Goal: Task Accomplishment & Management: Complete application form

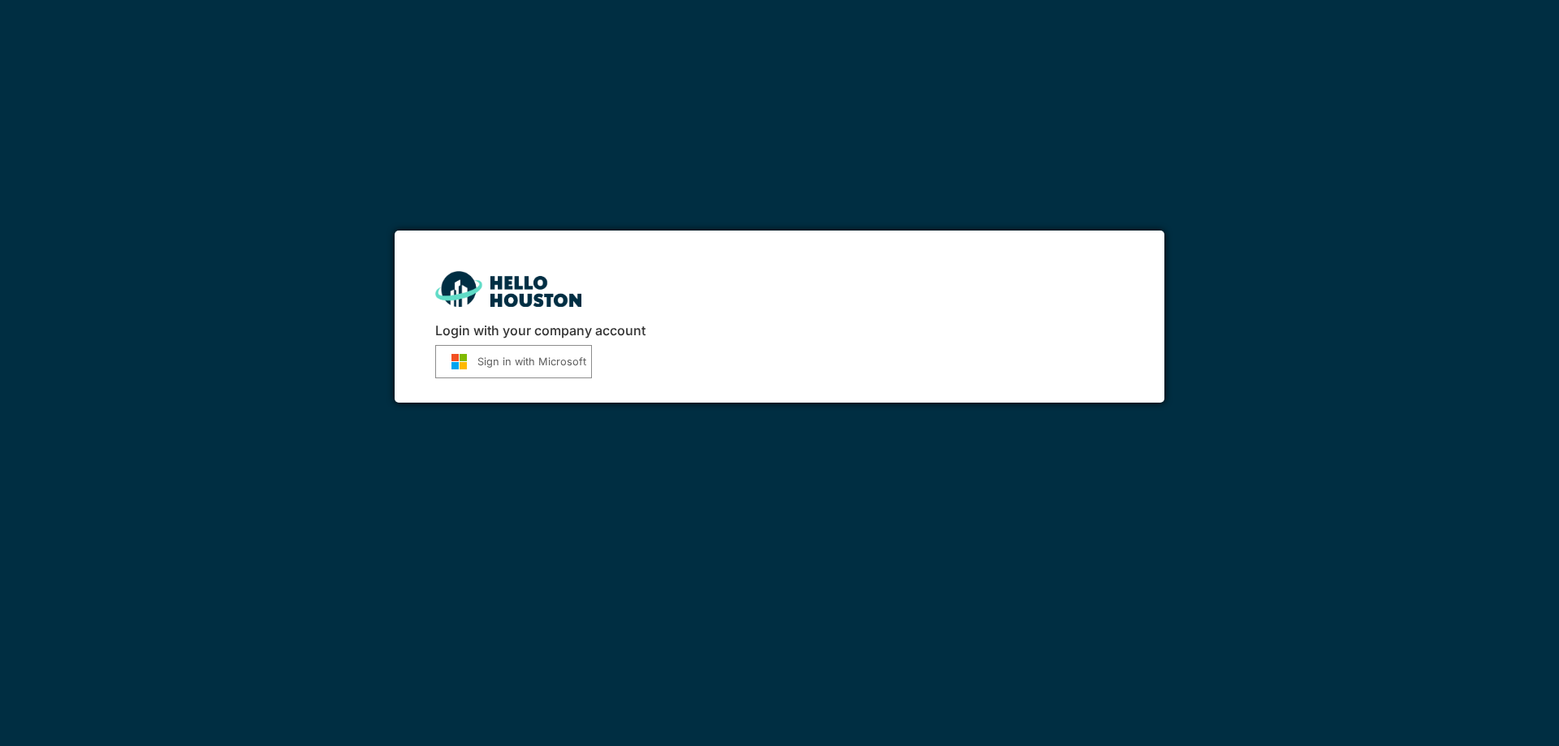
click at [511, 348] on button "Sign in with Microsoft" at bounding box center [513, 361] width 157 height 33
click at [527, 372] on button "Sign in with Microsoft" at bounding box center [513, 361] width 157 height 33
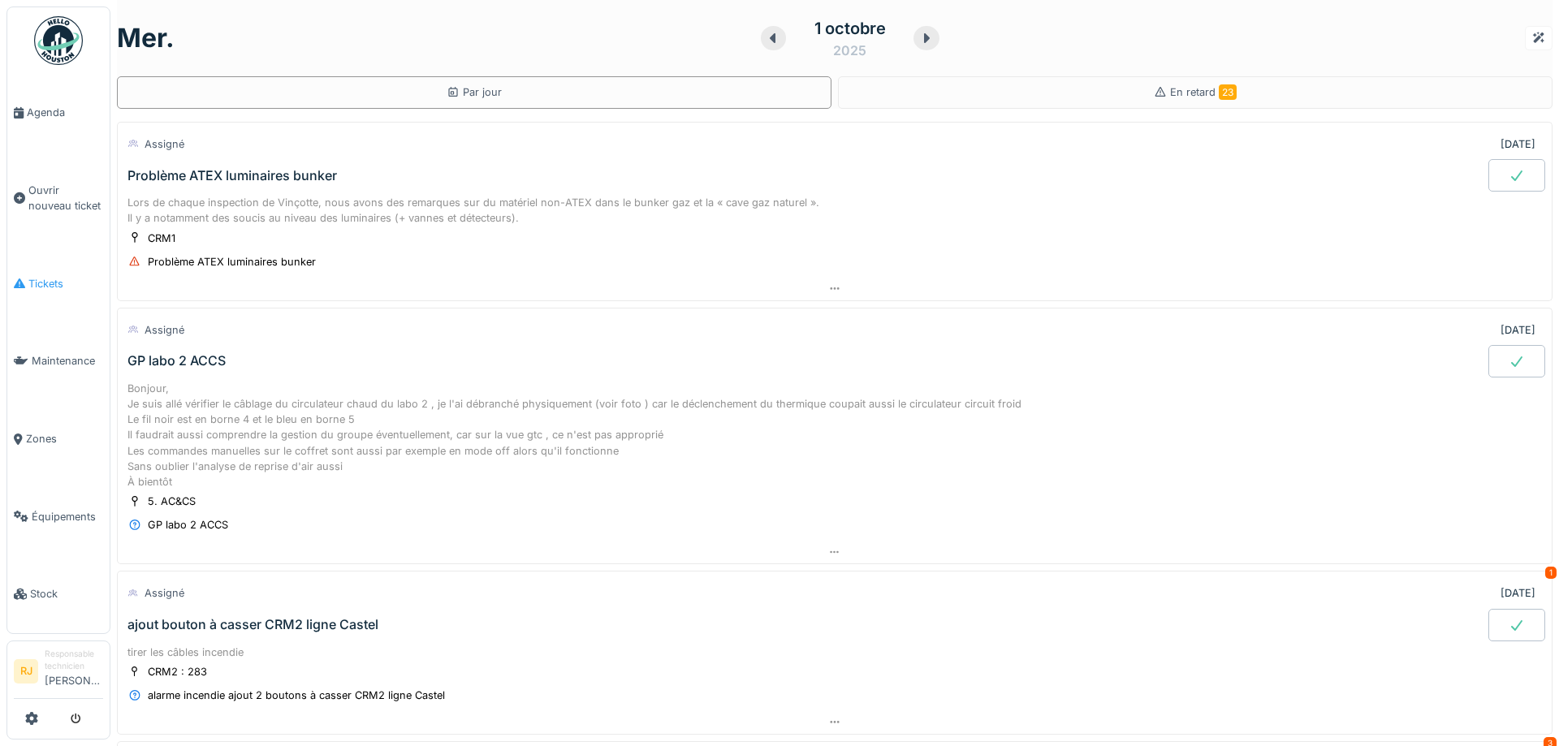
click at [49, 300] on link "Tickets" at bounding box center [58, 284] width 102 height 78
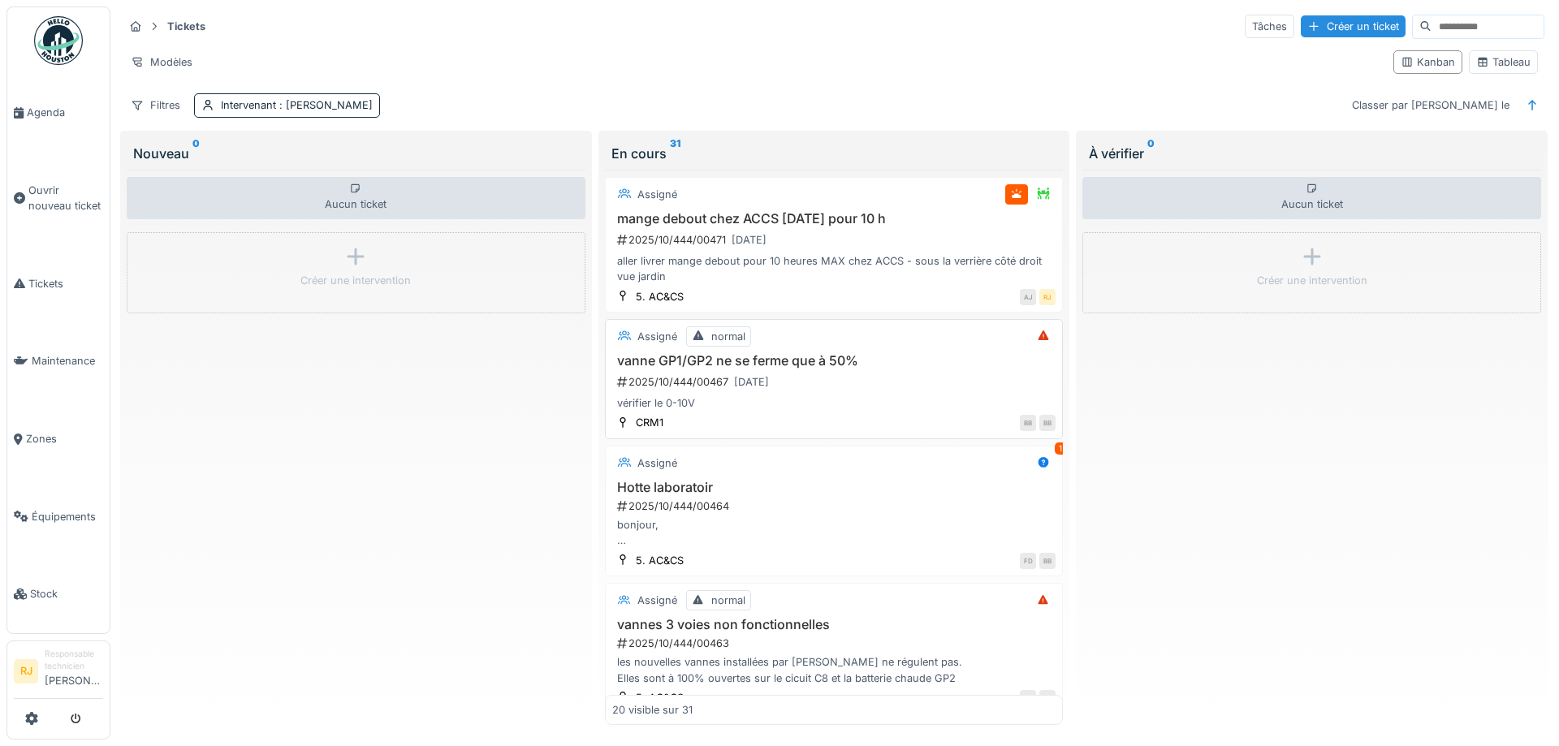
click at [841, 363] on h3 "vanne GP1/GP2 ne se ferme que à 50%" at bounding box center [834, 360] width 444 height 15
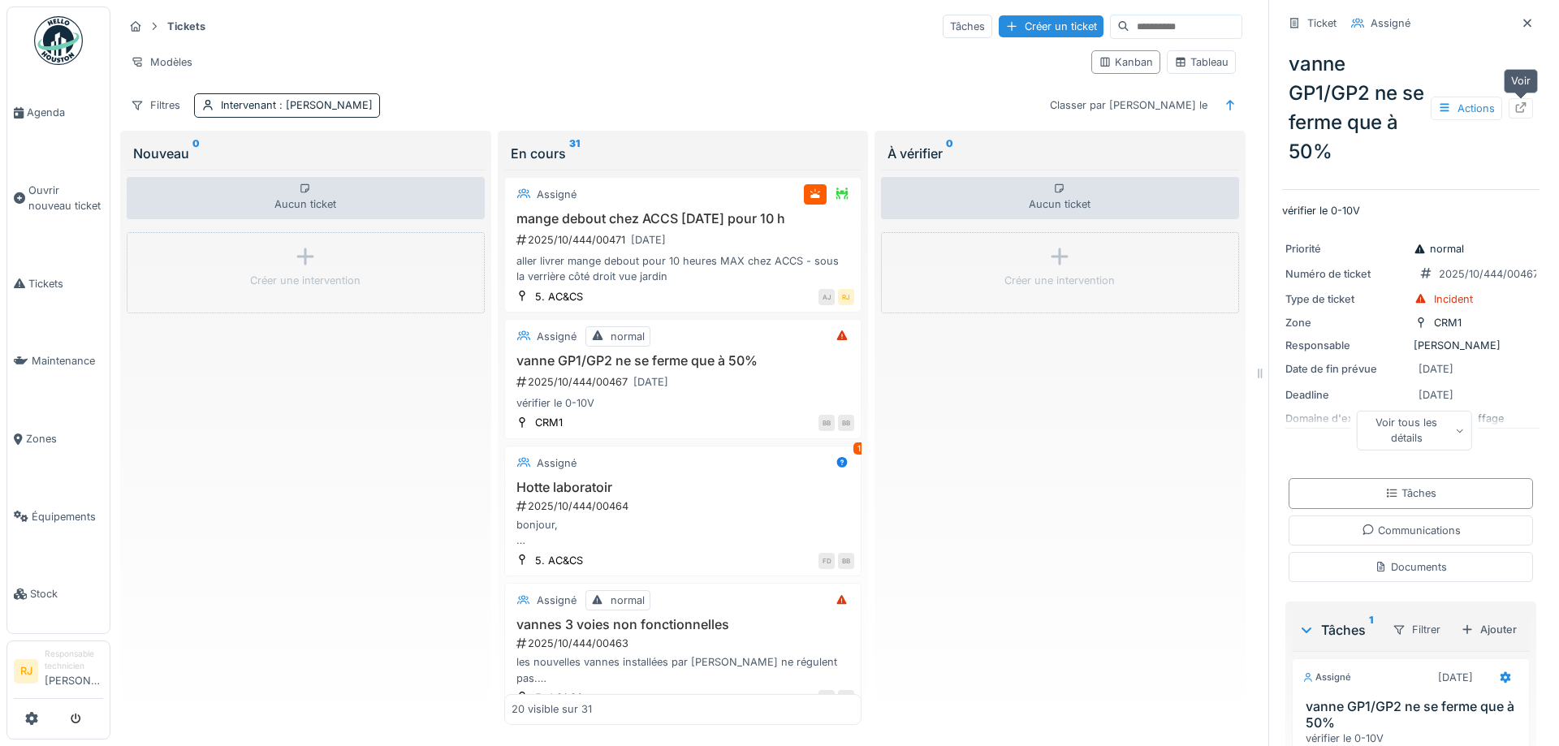
click at [1526, 108] on icon at bounding box center [1520, 107] width 13 height 11
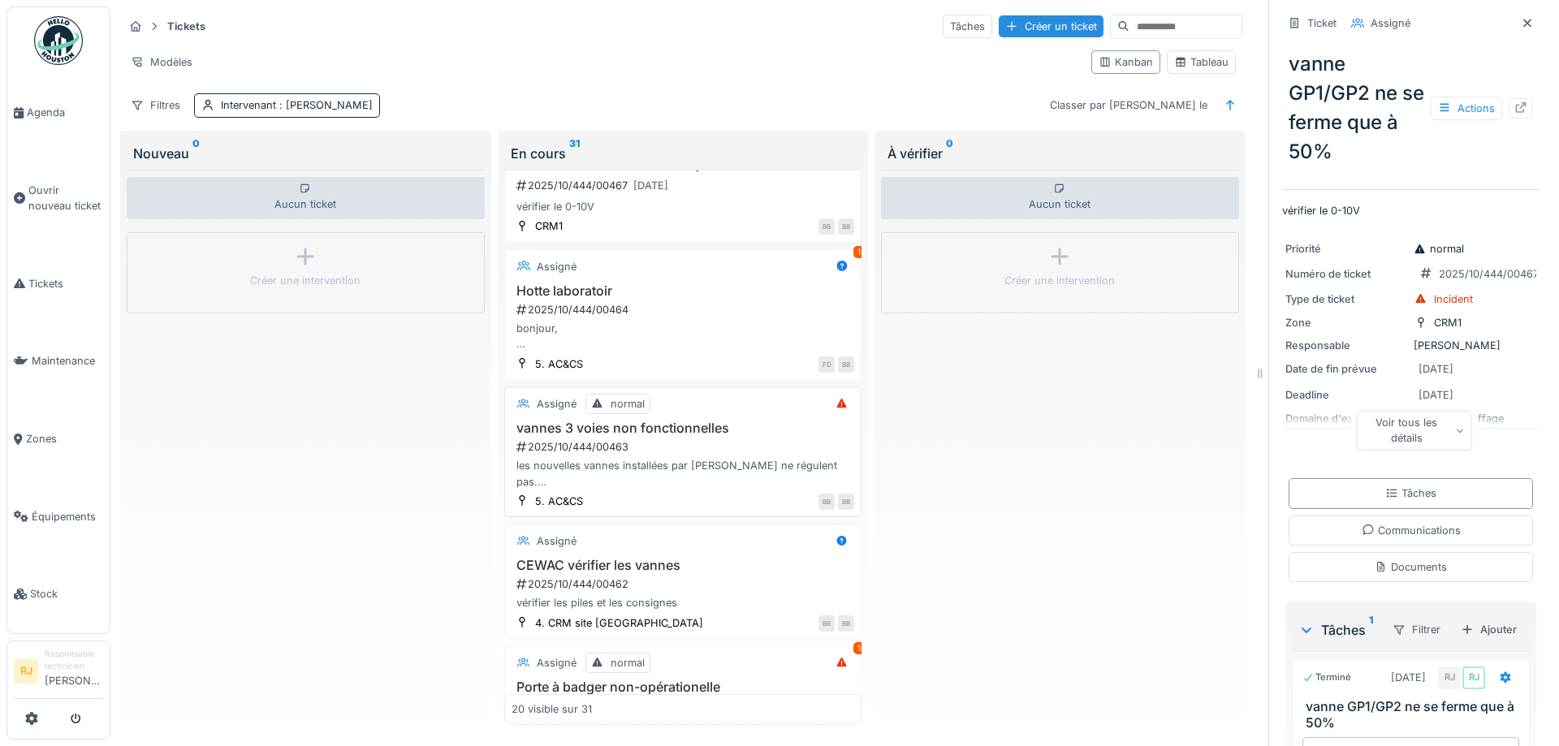
scroll to position [219, 0]
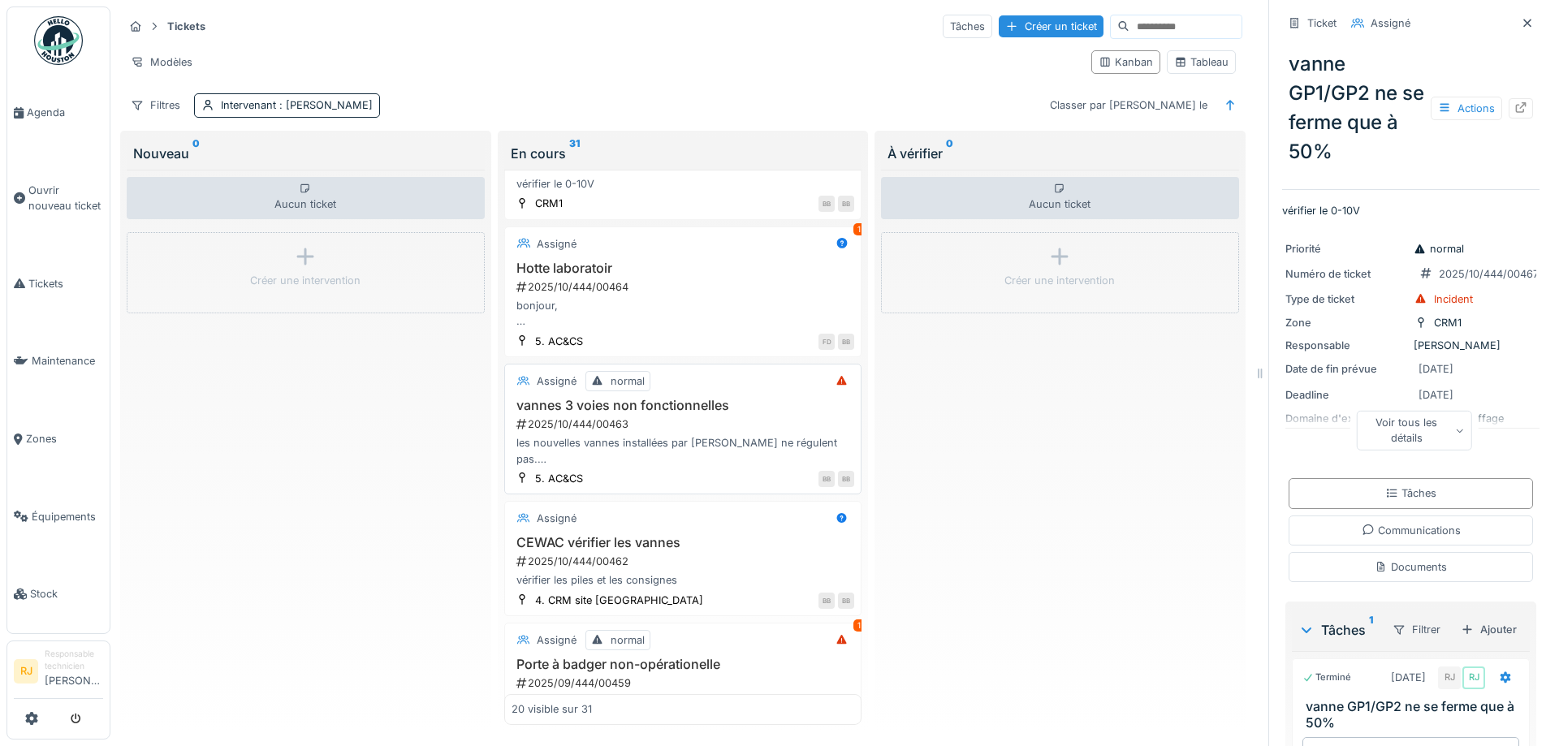
click at [654, 430] on div "2025/10/444/00463" at bounding box center [685, 424] width 340 height 15
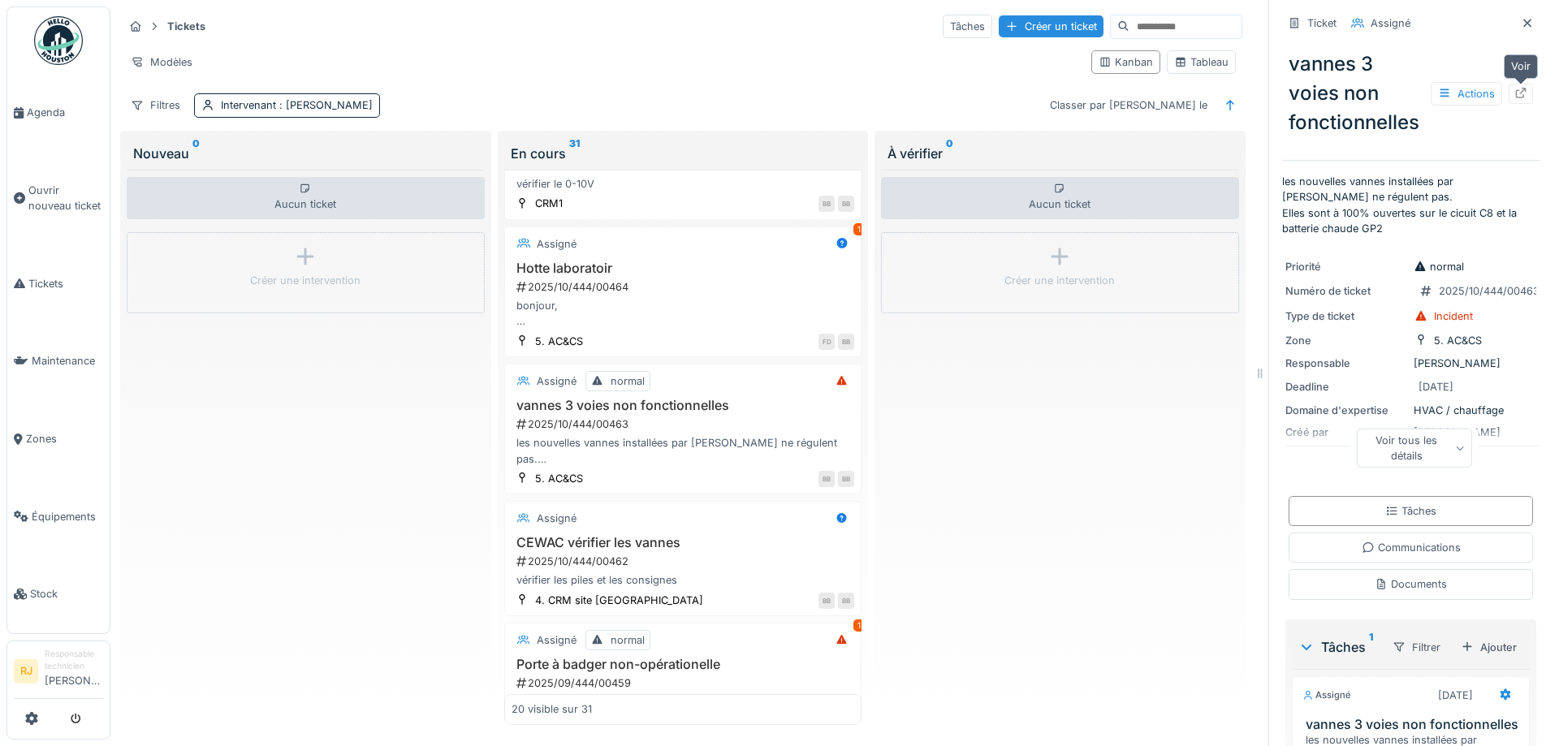
click at [1521, 93] on icon at bounding box center [1521, 93] width 11 height 11
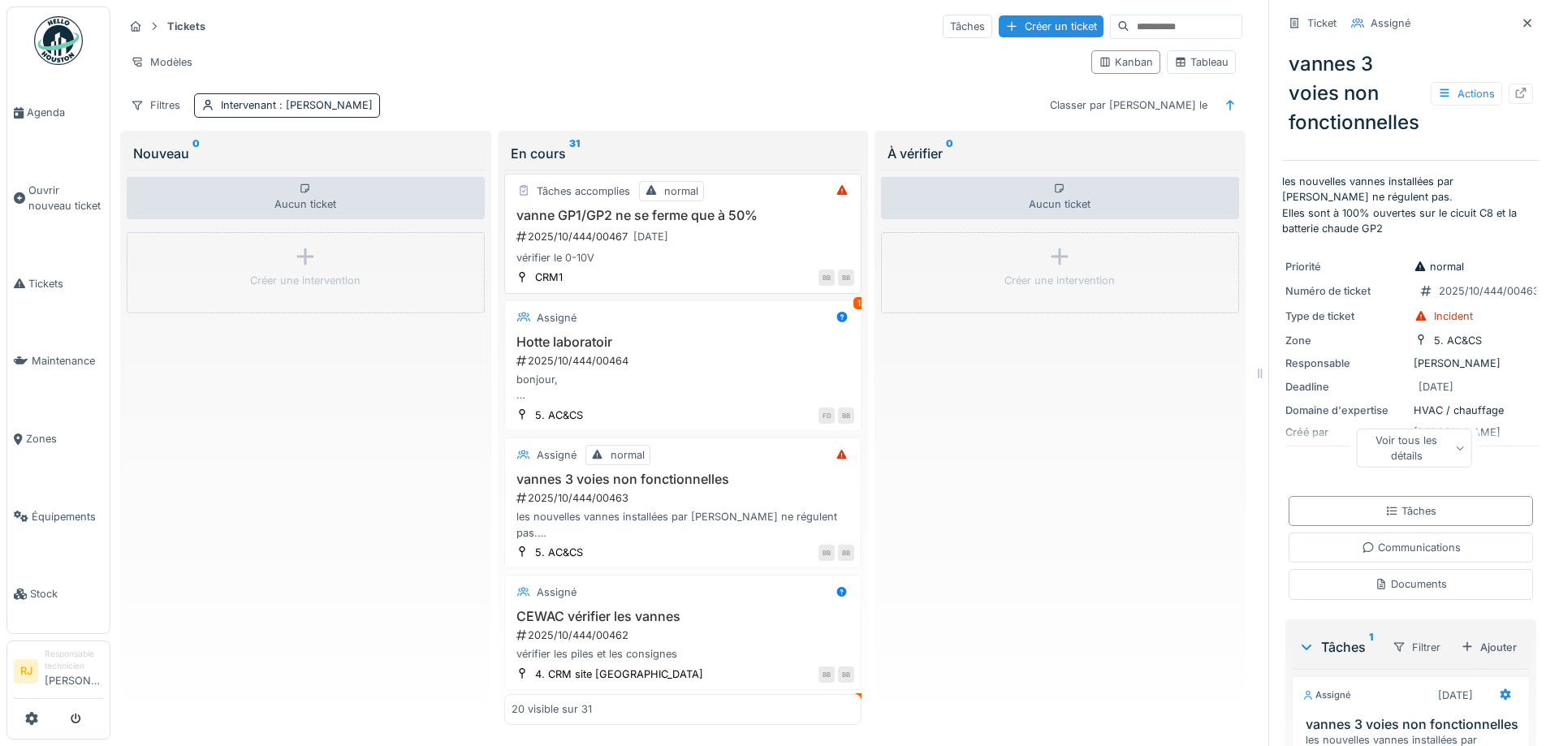
scroll to position [146, 0]
click at [568, 339] on h3 "Hotte laboratoir" at bounding box center [683, 341] width 343 height 15
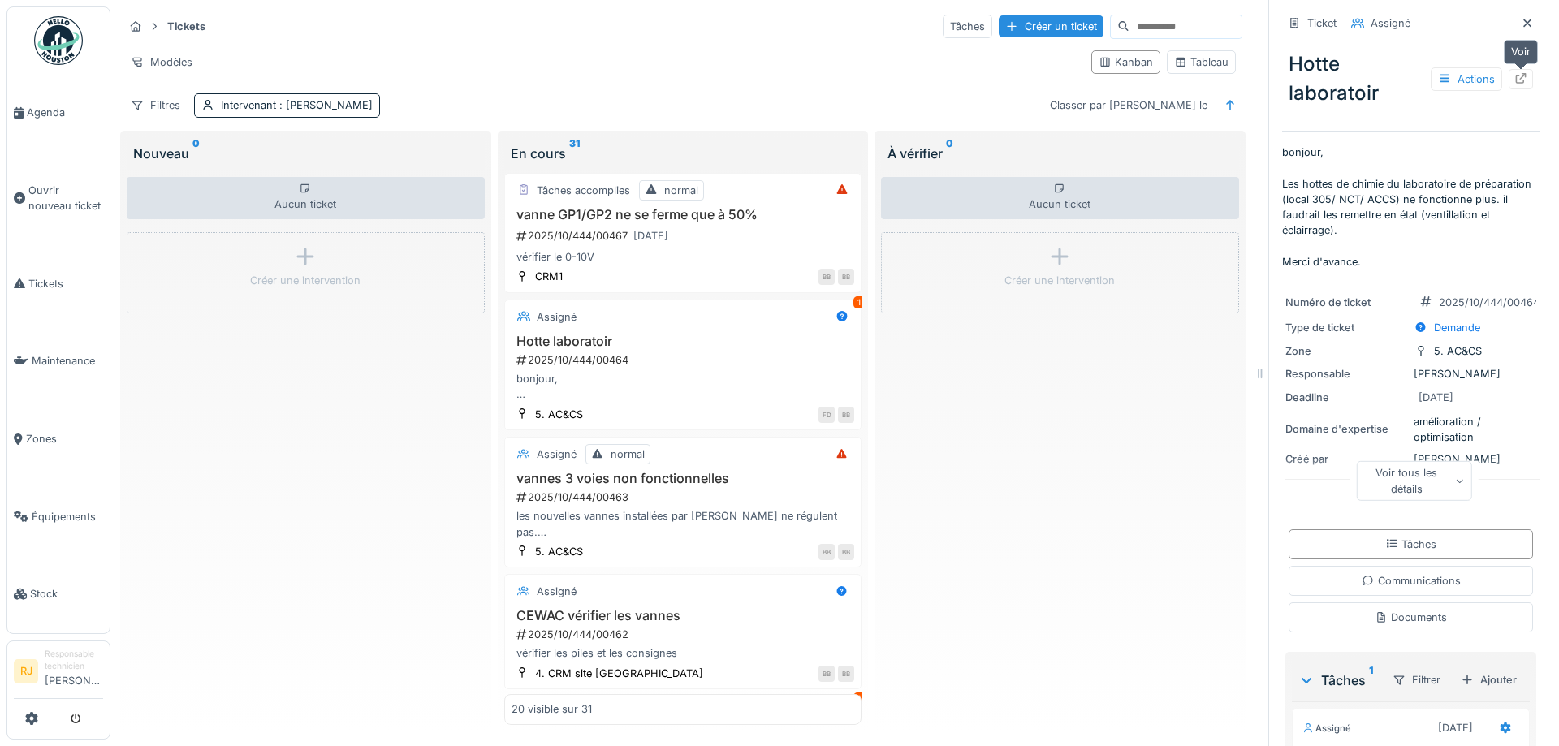
click at [1526, 80] on icon at bounding box center [1520, 78] width 13 height 11
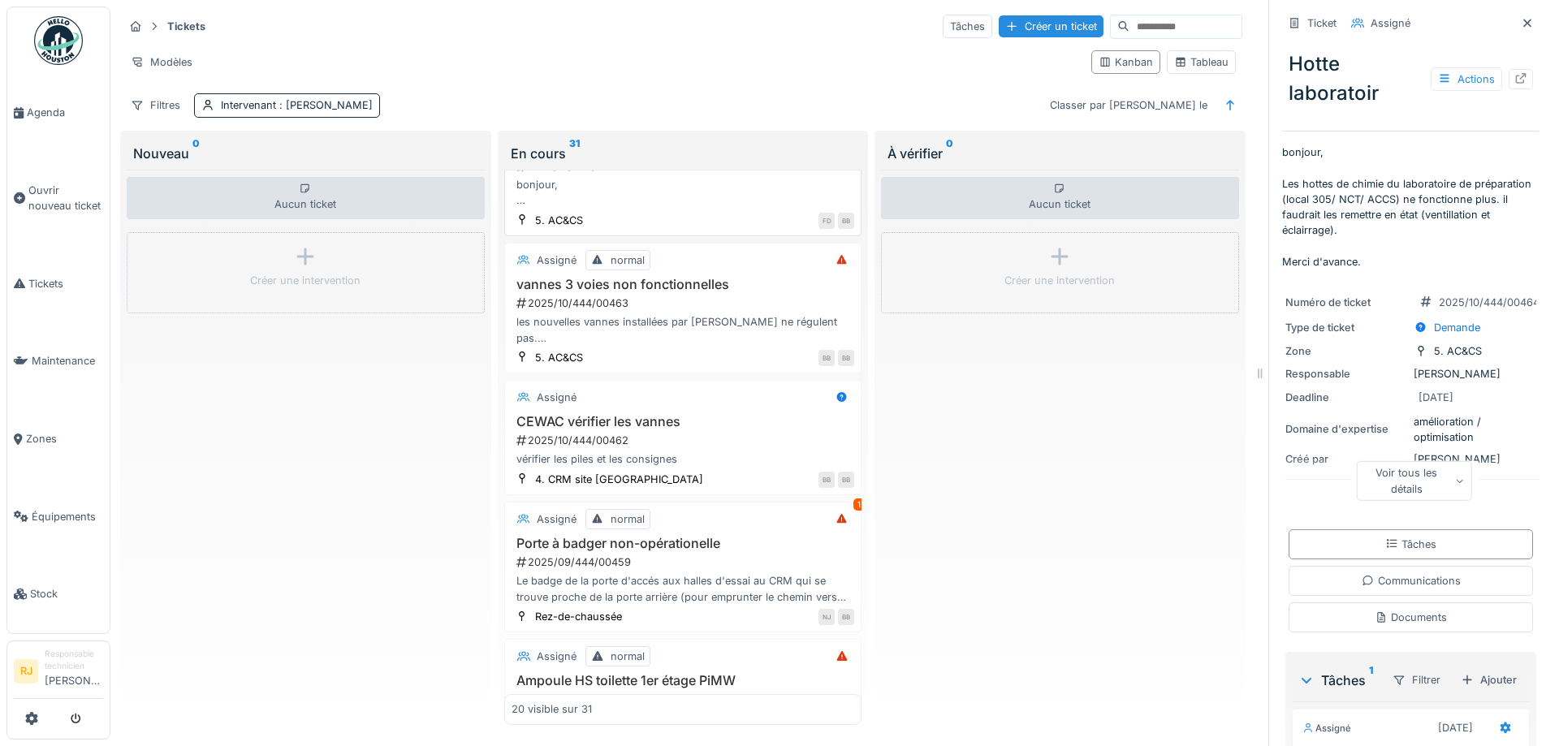
scroll to position [365, 0]
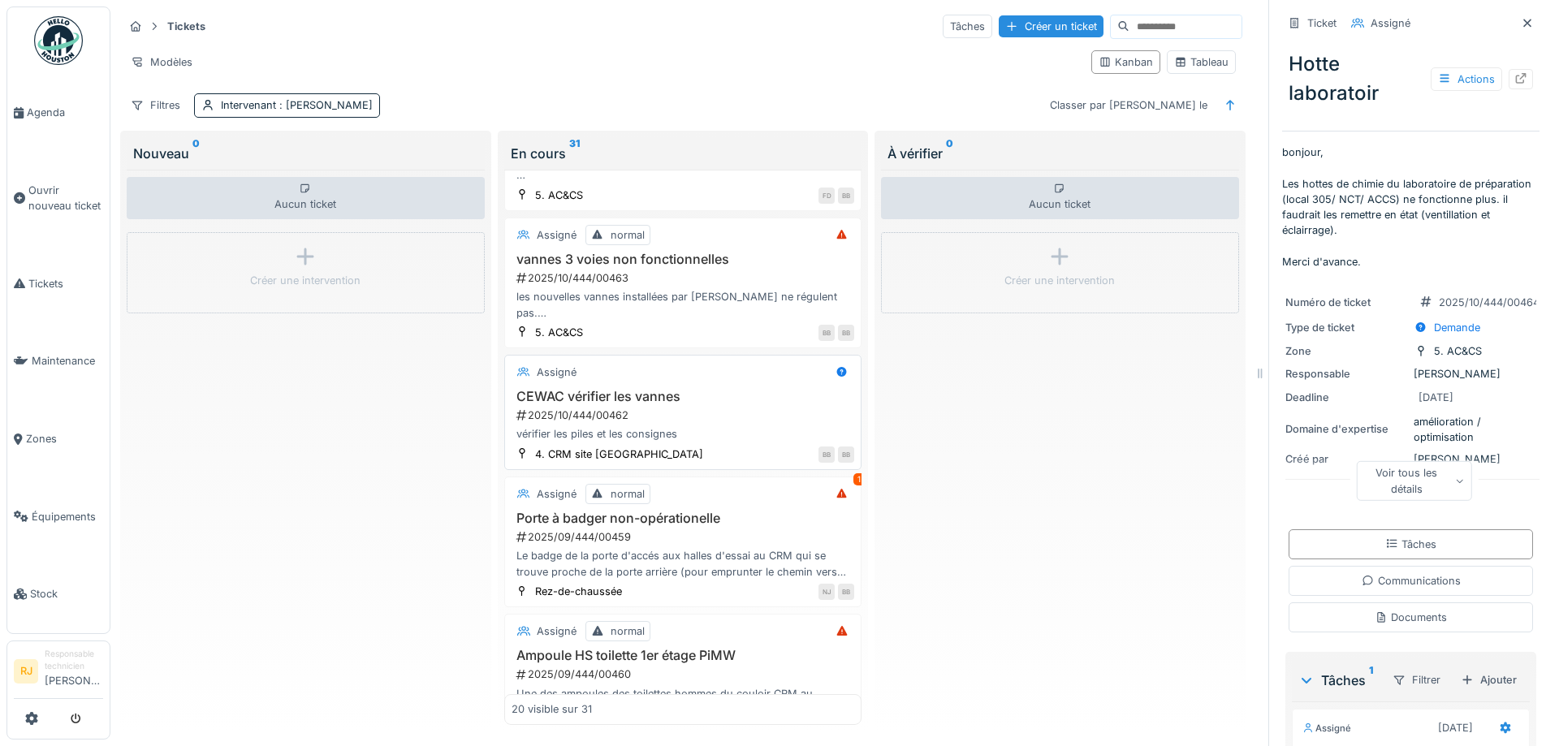
click at [651, 434] on div "vérifier les piles et les consignes" at bounding box center [683, 433] width 343 height 15
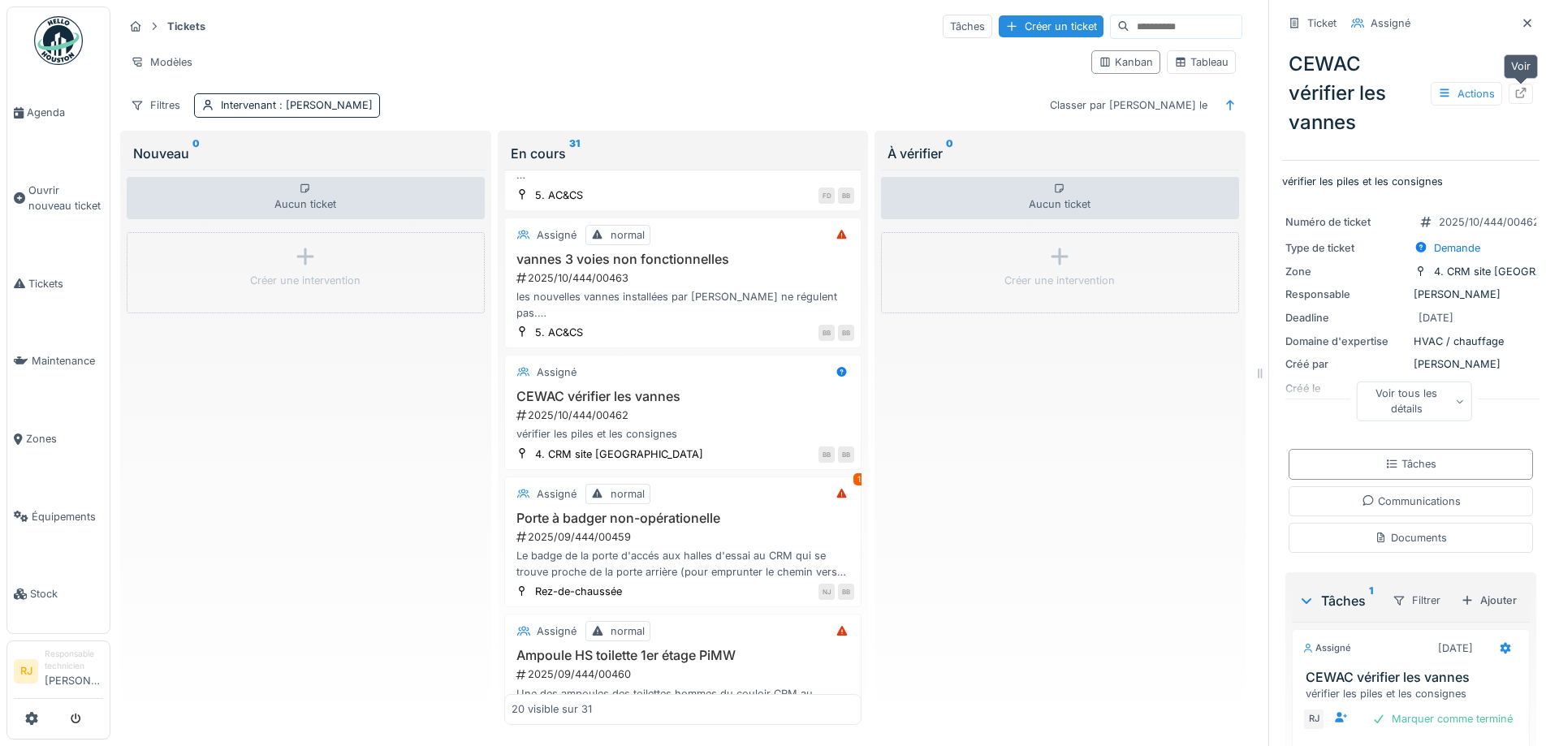
click at [1517, 95] on icon at bounding box center [1521, 93] width 11 height 11
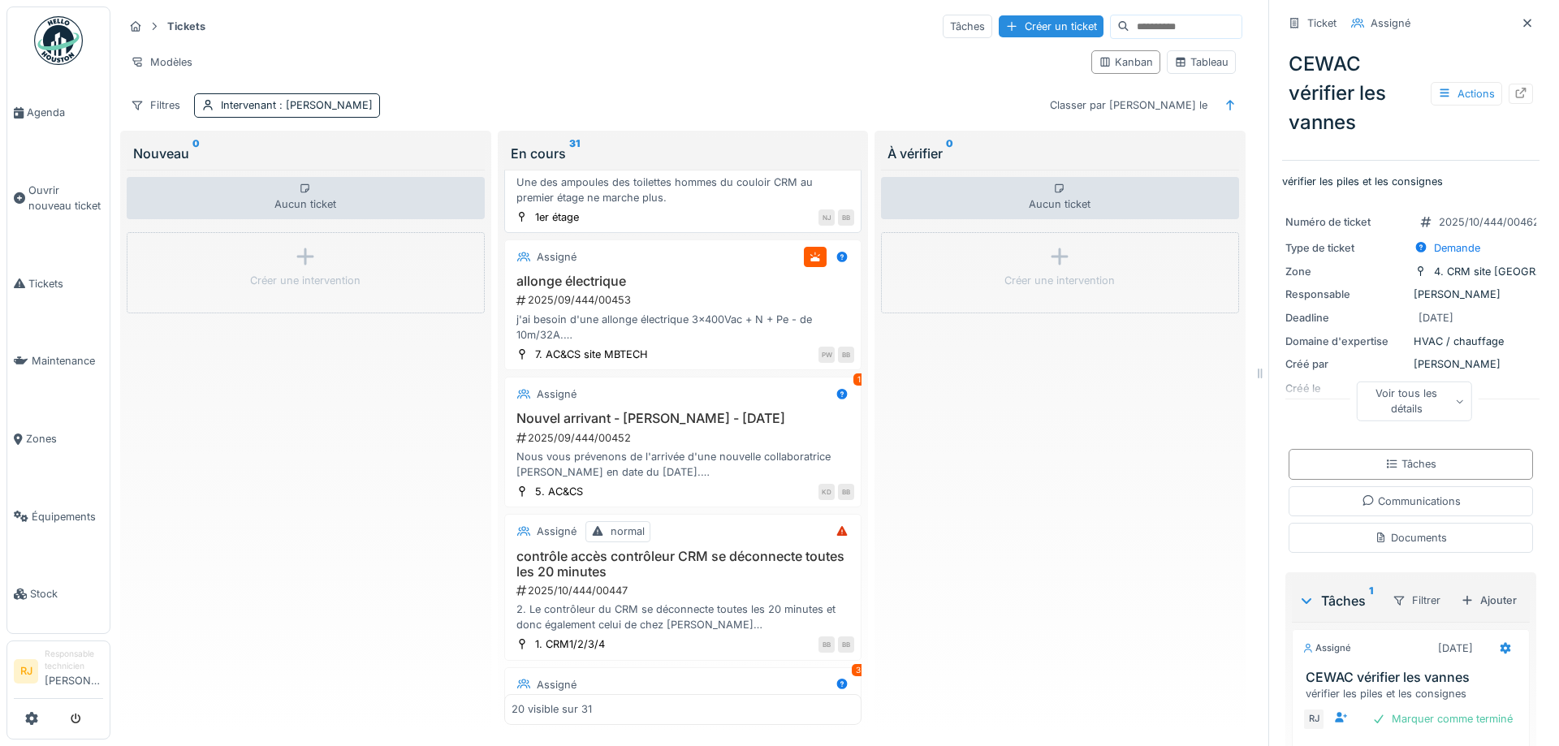
scroll to position [950, 0]
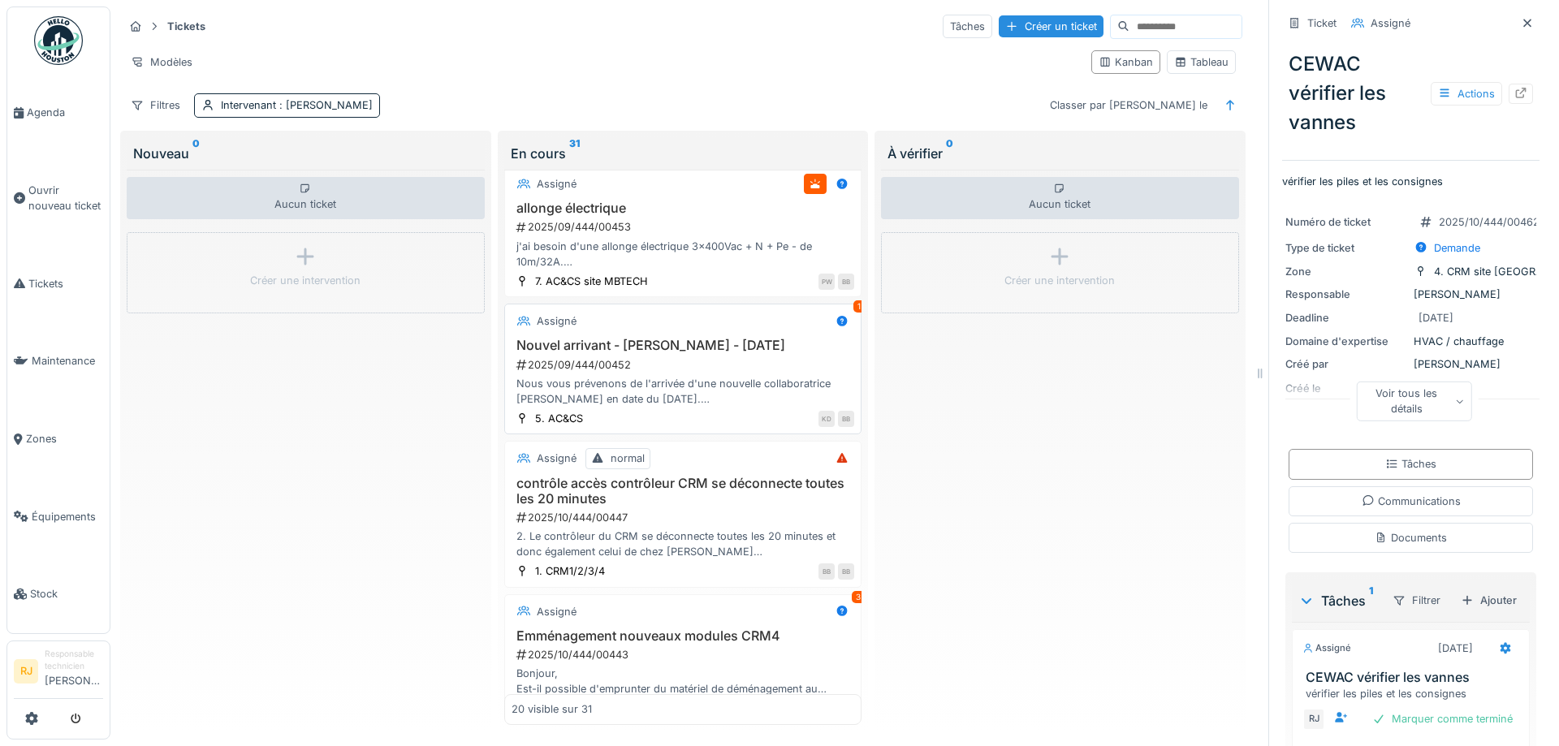
click at [676, 405] on div "Nous vous prévenons de l'arrivée d'une nouvelle collaboratrice [PERSON_NAME] en…" at bounding box center [683, 391] width 343 height 31
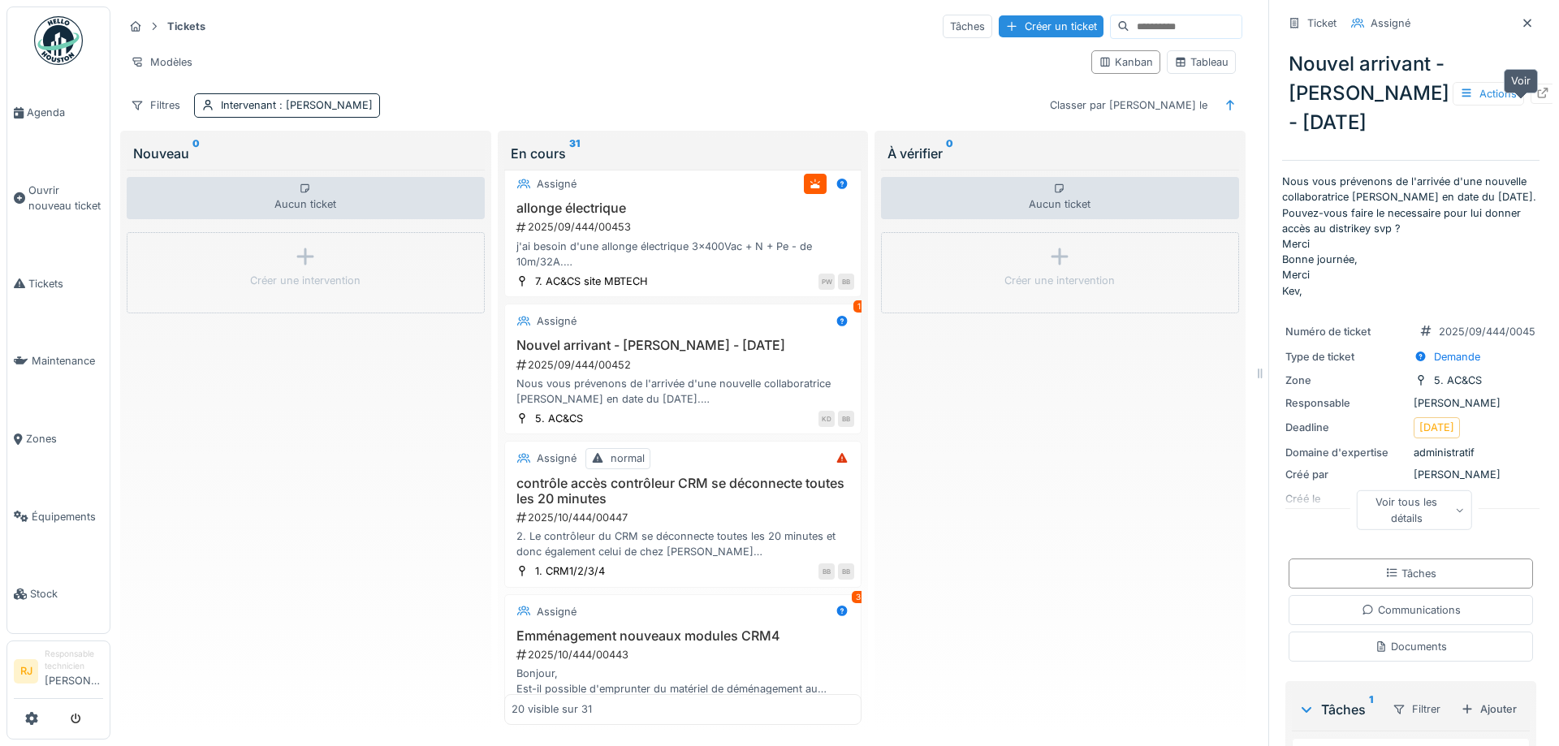
click at [1531, 104] on div at bounding box center [1543, 94] width 24 height 20
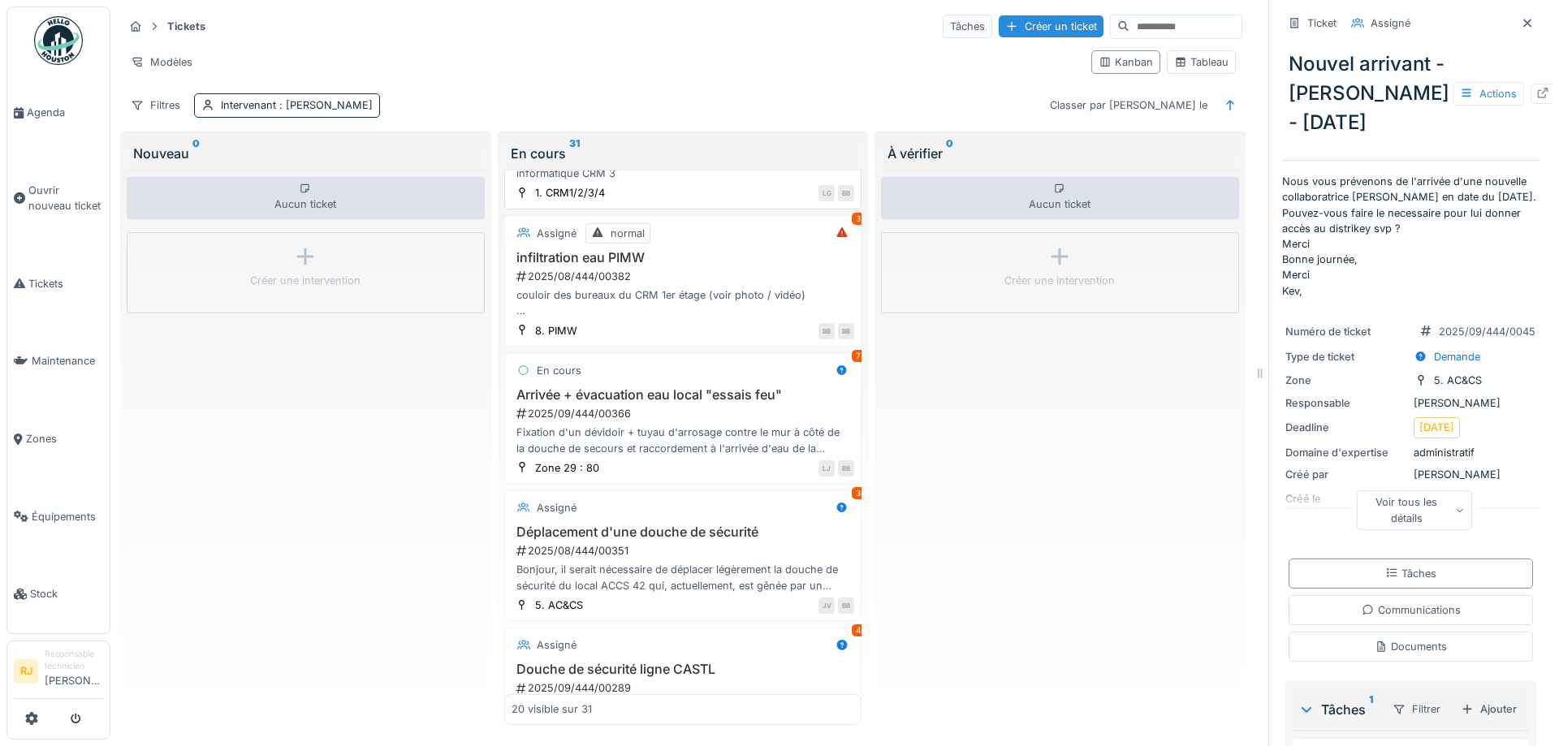
scroll to position [2192, 0]
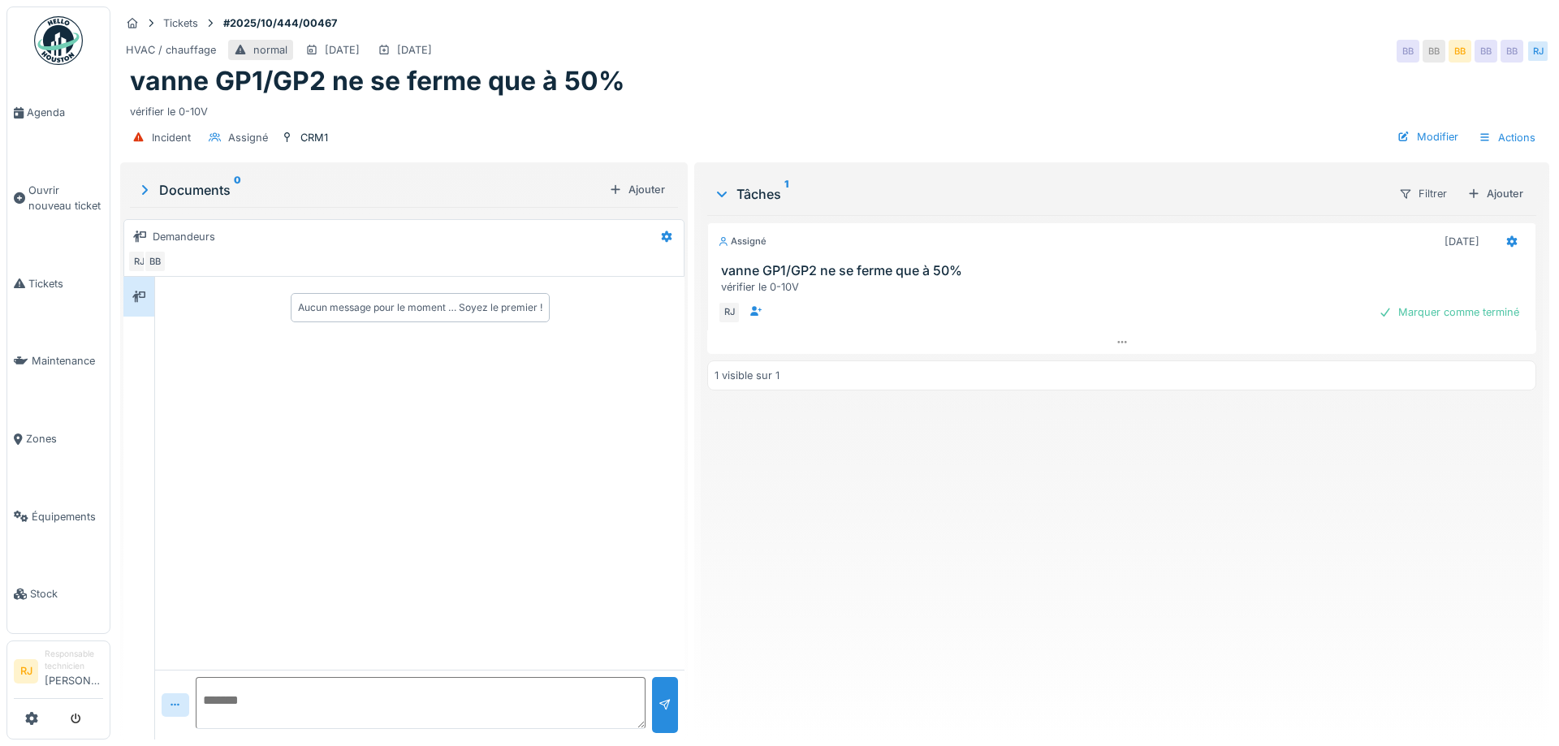
click at [220, 706] on textarea at bounding box center [421, 703] width 450 height 52
type textarea "**********"
click at [664, 699] on div at bounding box center [665, 704] width 13 height 15
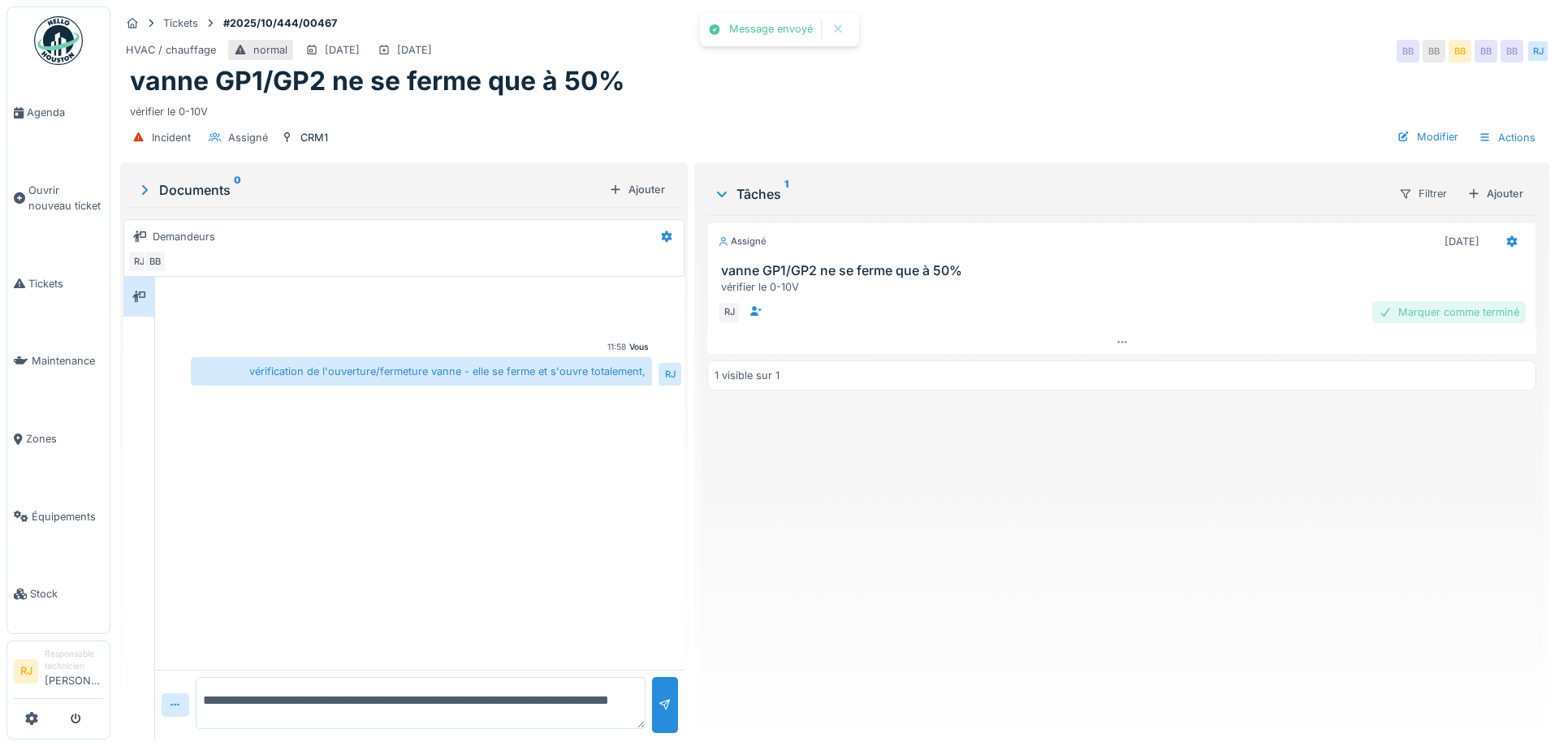
click at [1419, 317] on div "Marquer comme terminé" at bounding box center [1448, 312] width 153 height 22
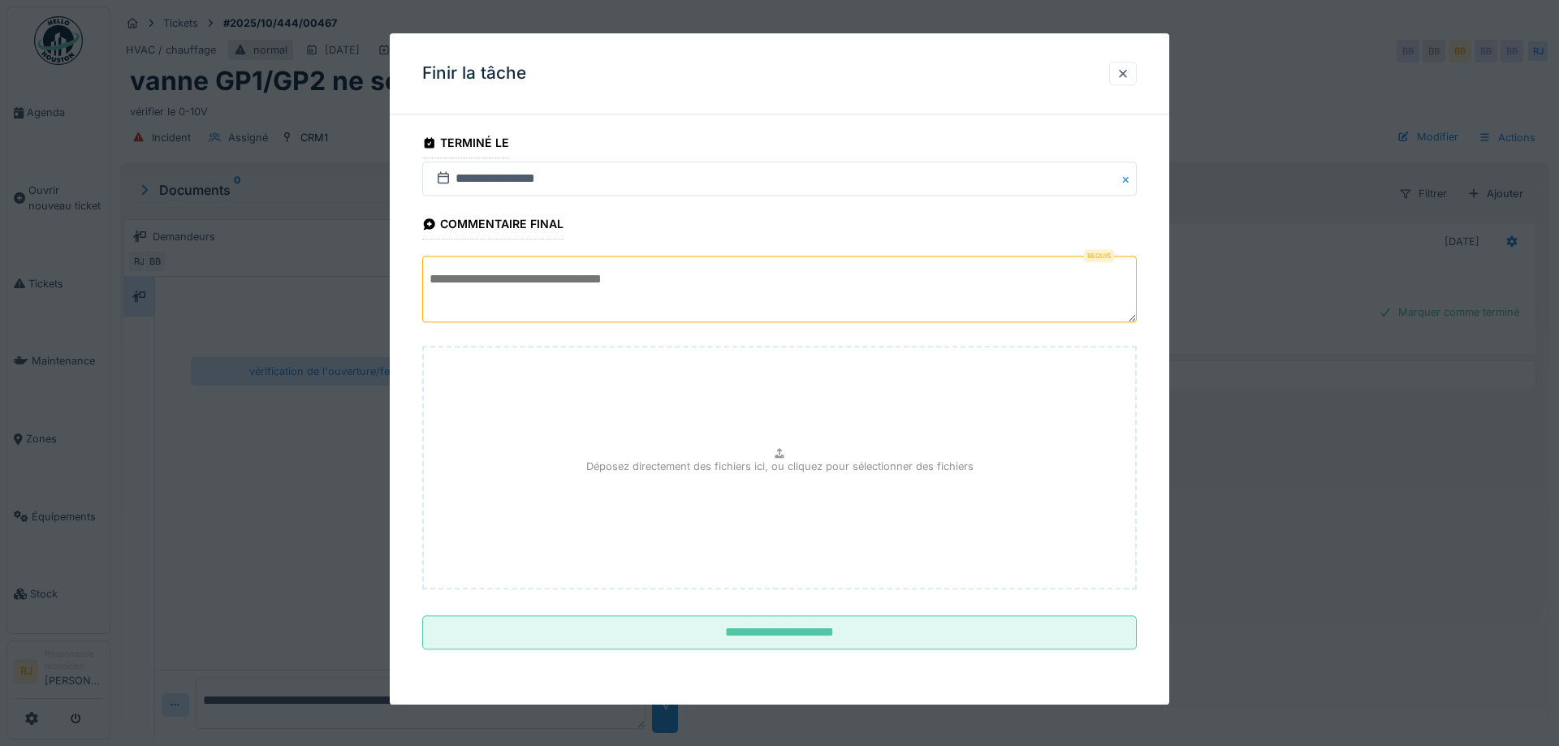
click at [637, 296] on textarea at bounding box center [779, 290] width 715 height 67
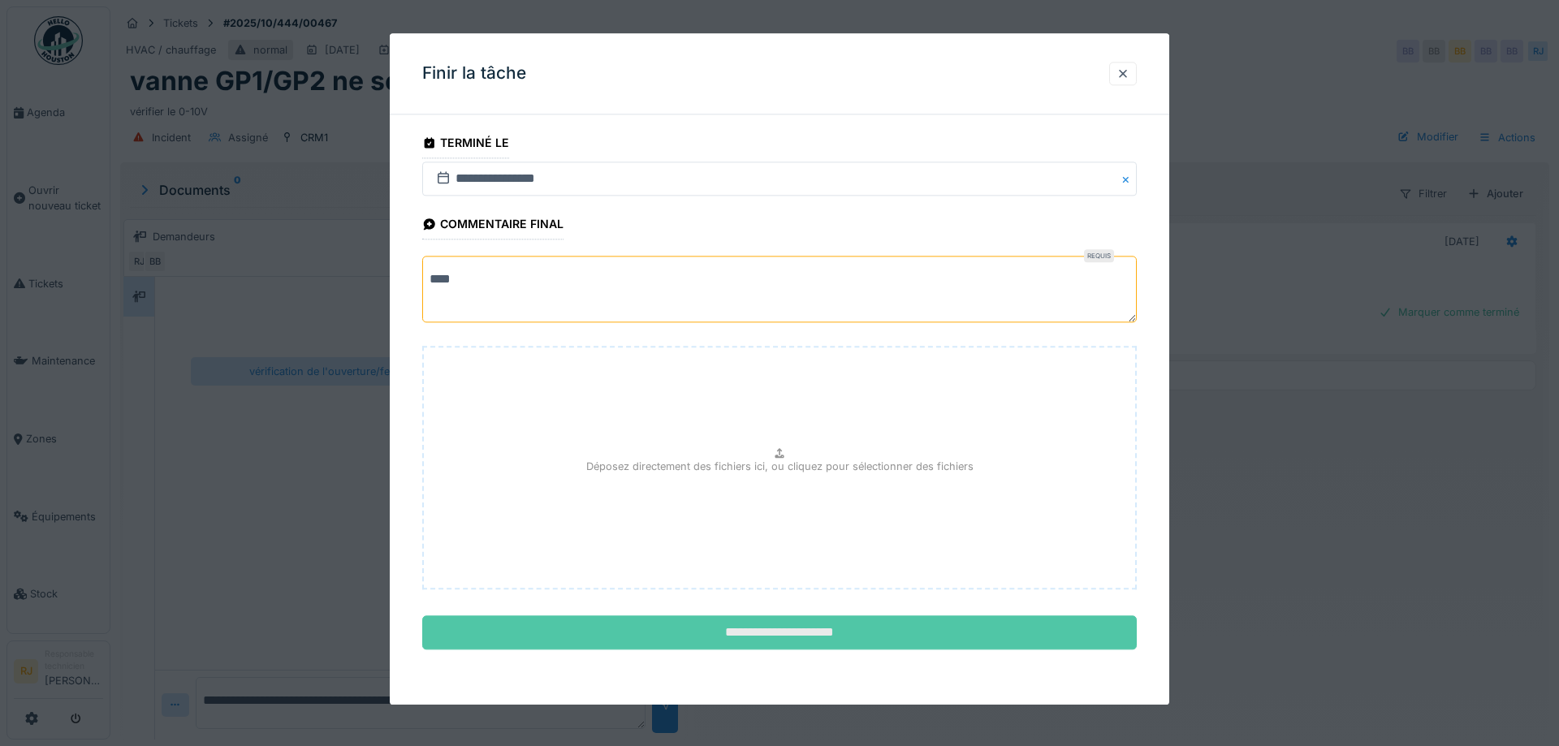
type textarea "**"
click at [784, 631] on input "**********" at bounding box center [779, 633] width 715 height 34
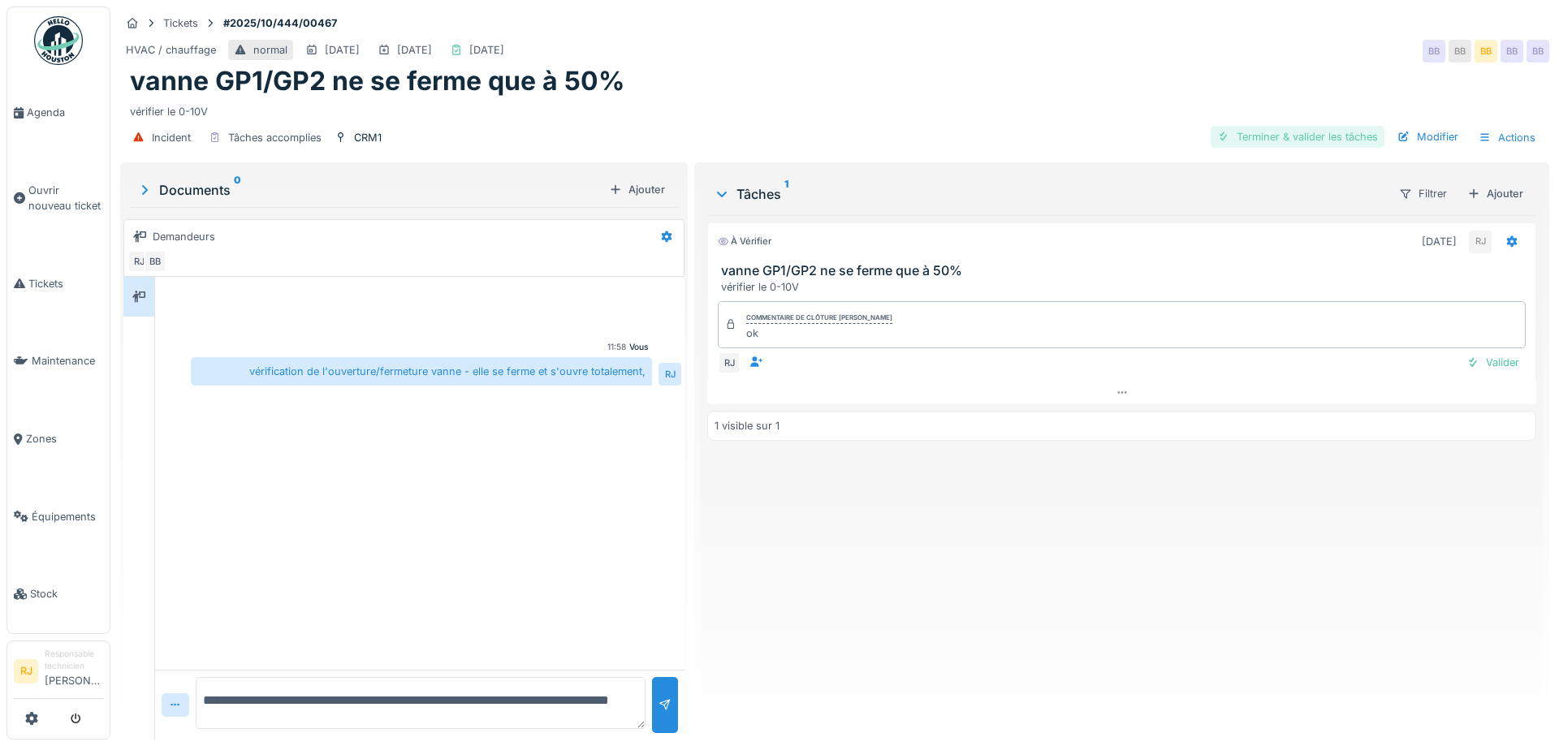
click at [1289, 130] on div "Terminer & valider les tâches" at bounding box center [1298, 137] width 174 height 22
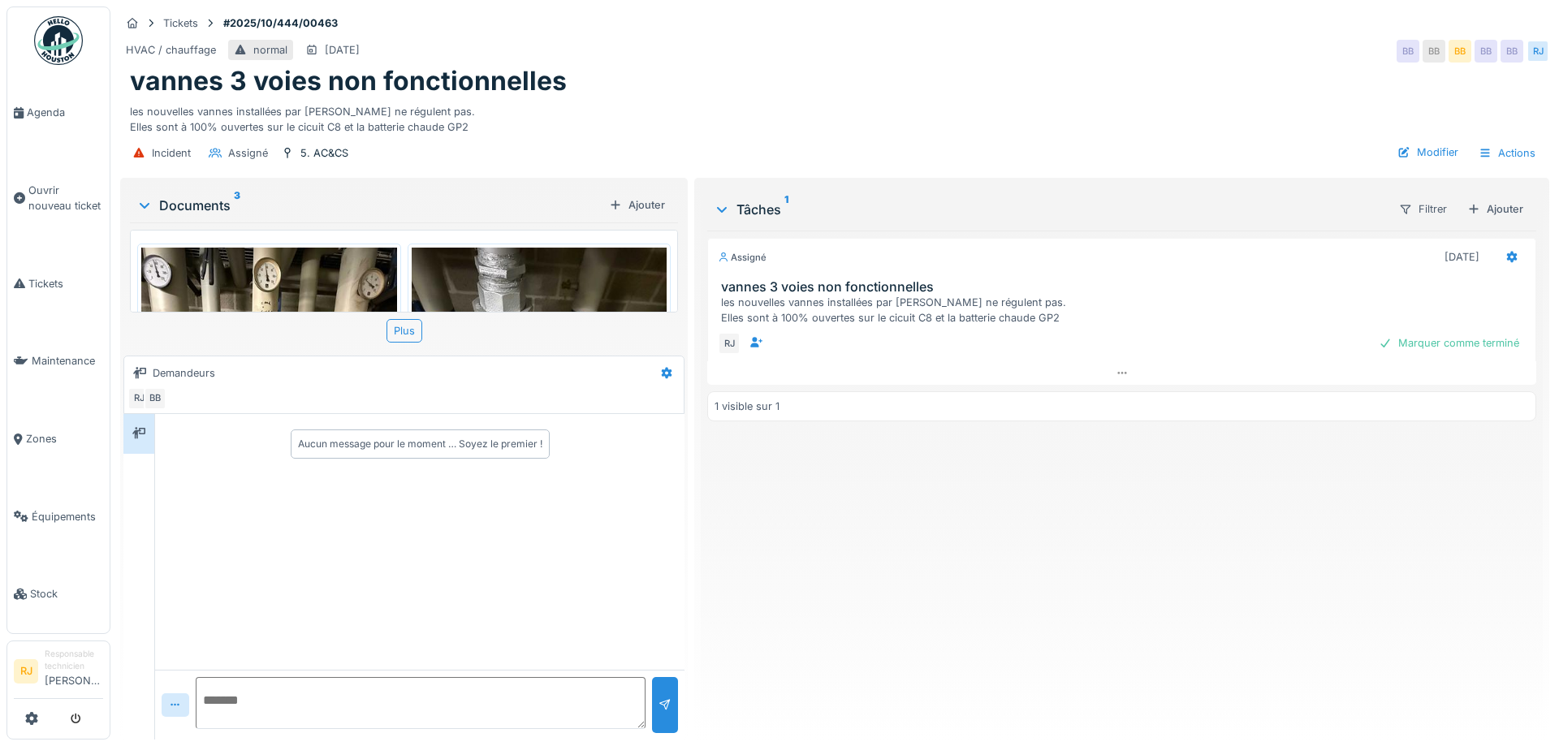
click at [201, 214] on div "Documents 3" at bounding box center [369, 205] width 466 height 19
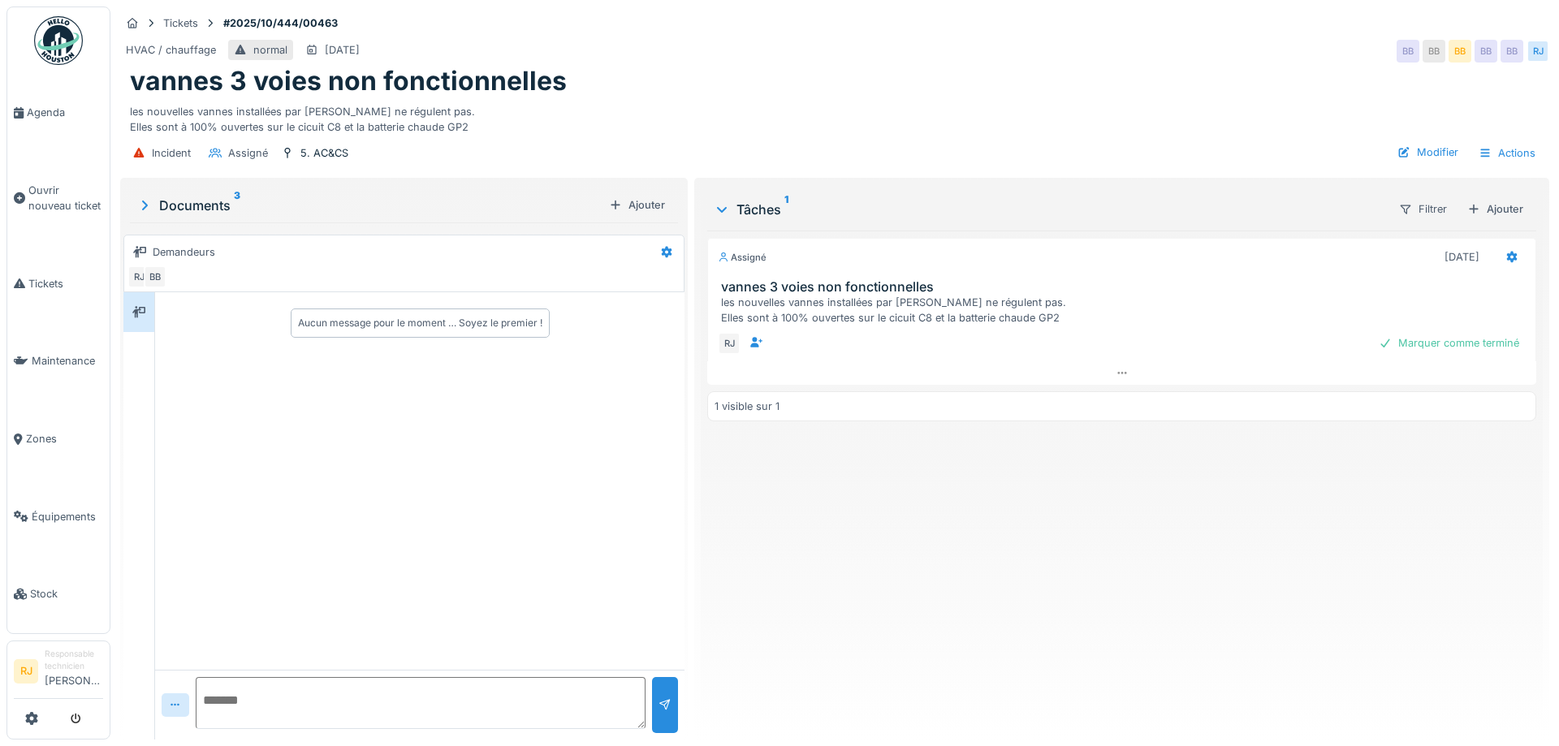
click at [217, 210] on div "Documents 3" at bounding box center [369, 205] width 466 height 19
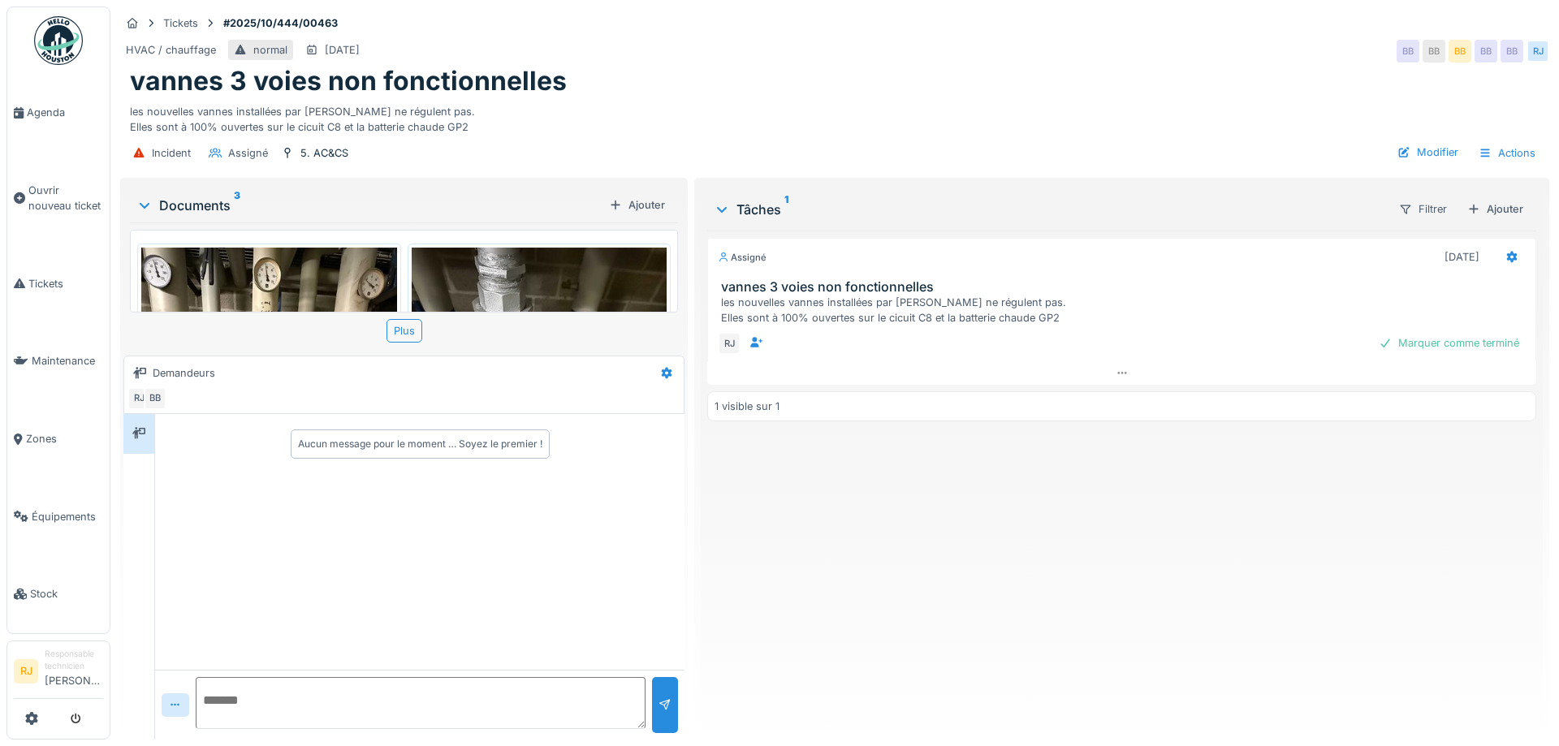
click at [204, 278] on img at bounding box center [269, 418] width 256 height 340
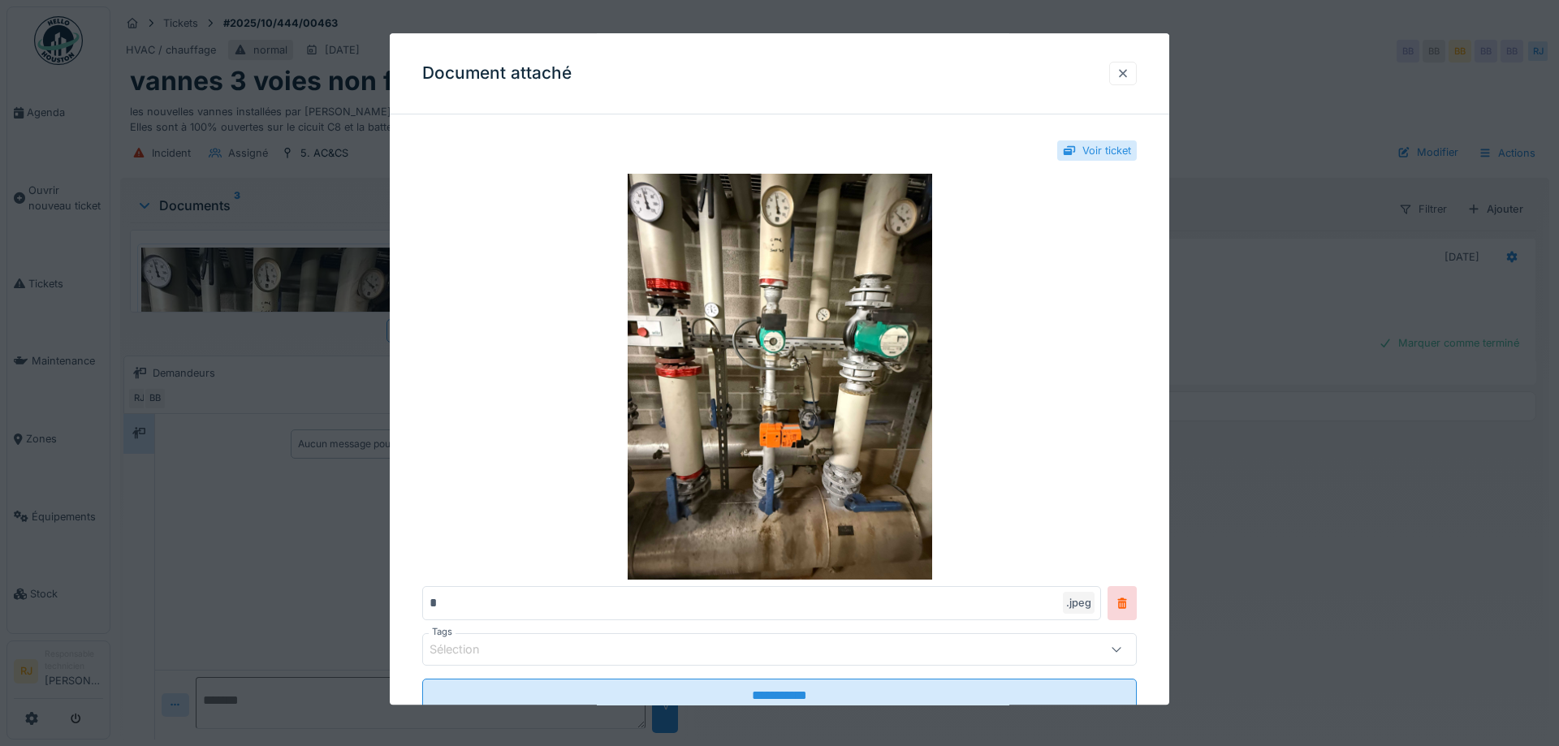
click at [1125, 80] on div at bounding box center [1122, 73] width 13 height 15
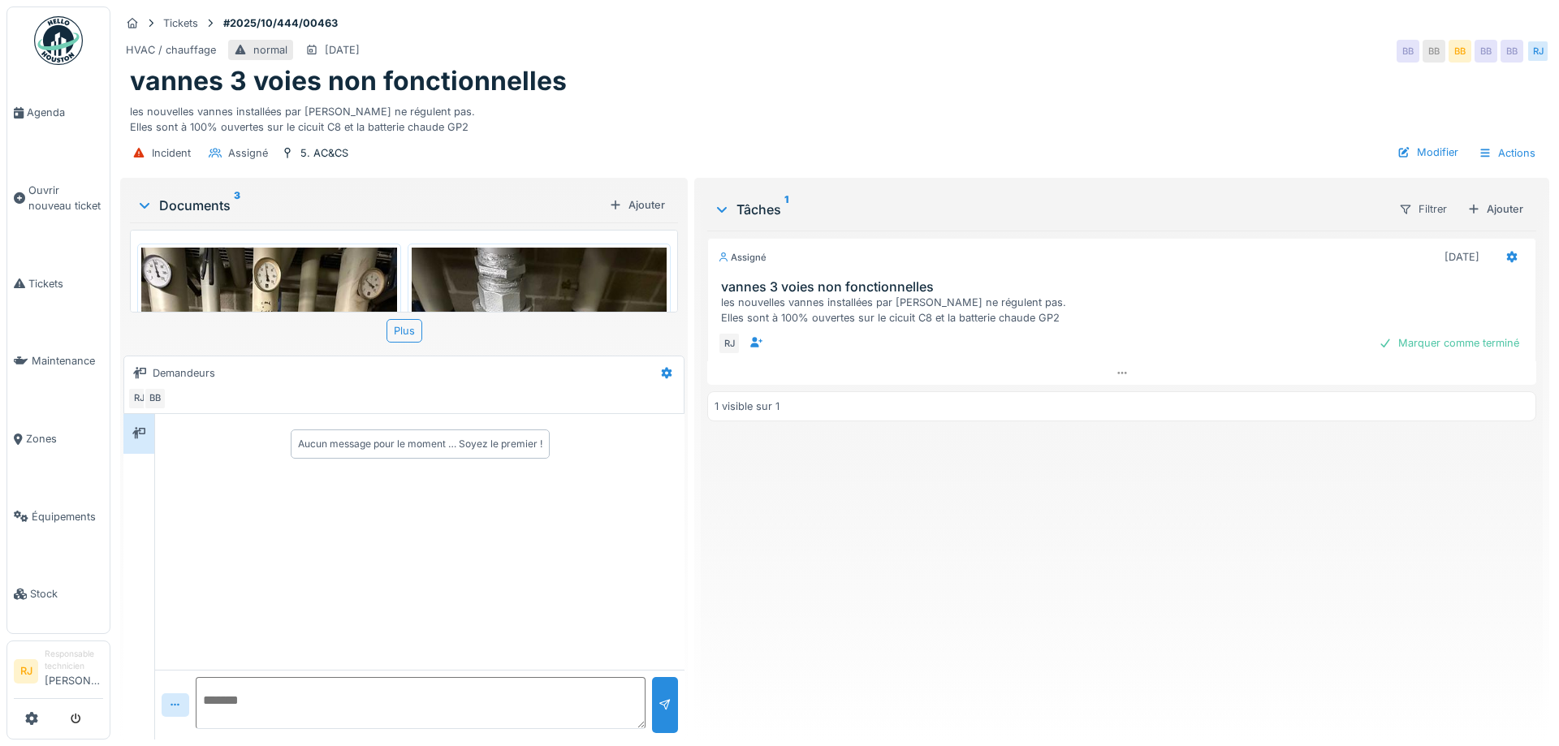
click at [535, 274] on img at bounding box center [540, 418] width 256 height 340
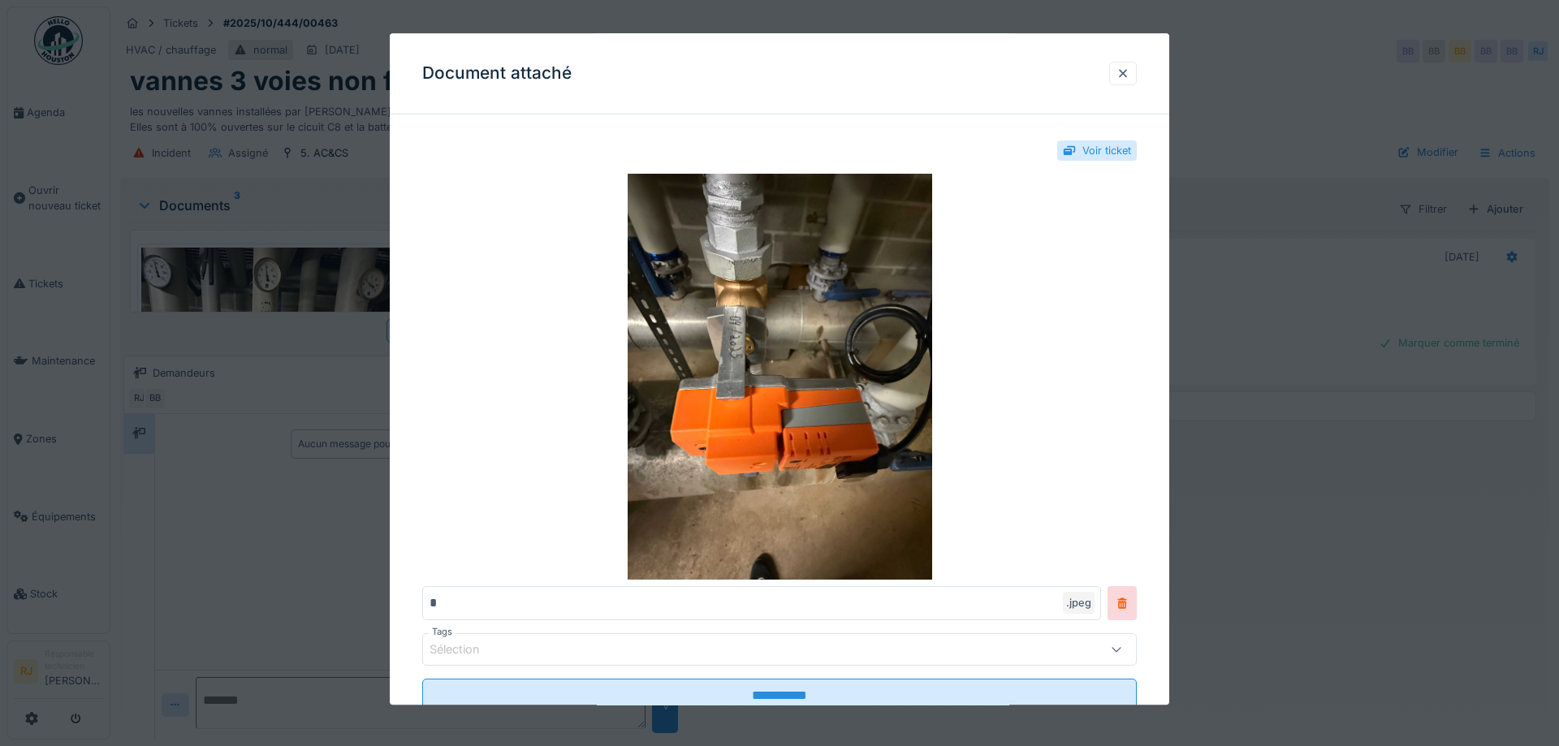
click at [1239, 326] on div at bounding box center [779, 373] width 1559 height 746
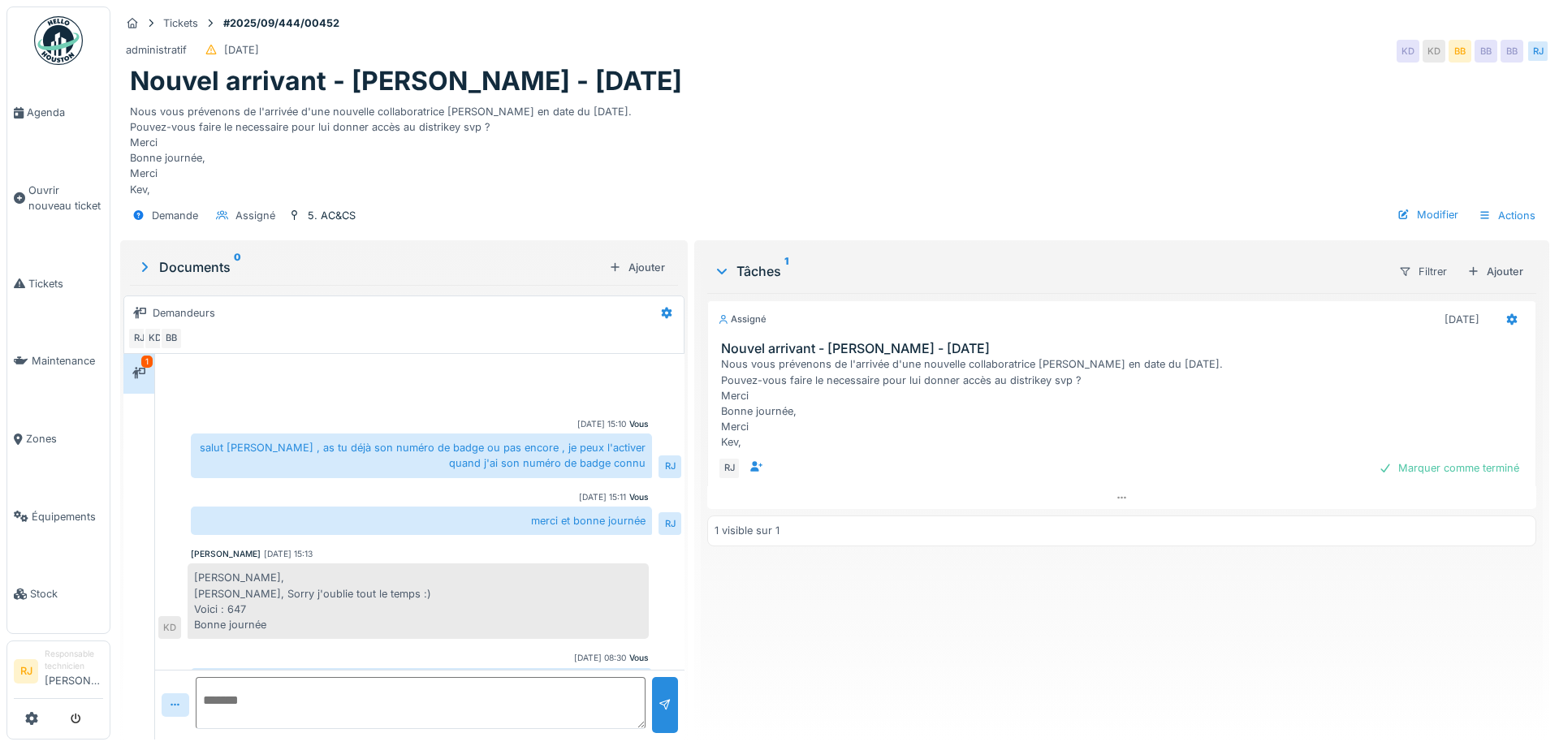
scroll to position [47, 0]
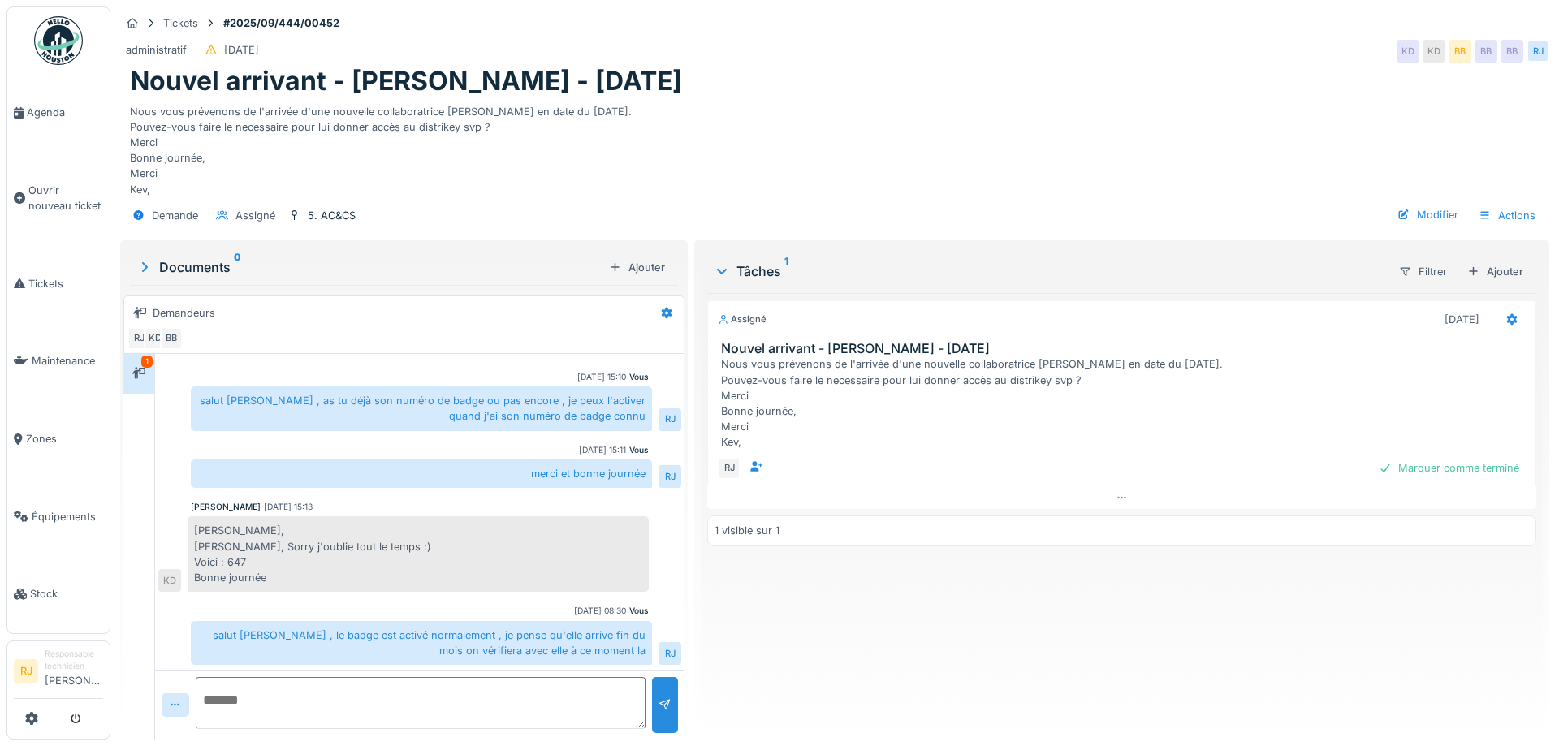
click at [524, 695] on textarea at bounding box center [421, 703] width 450 height 52
click at [1467, 462] on div "Marquer comme terminé" at bounding box center [1448, 468] width 153 height 22
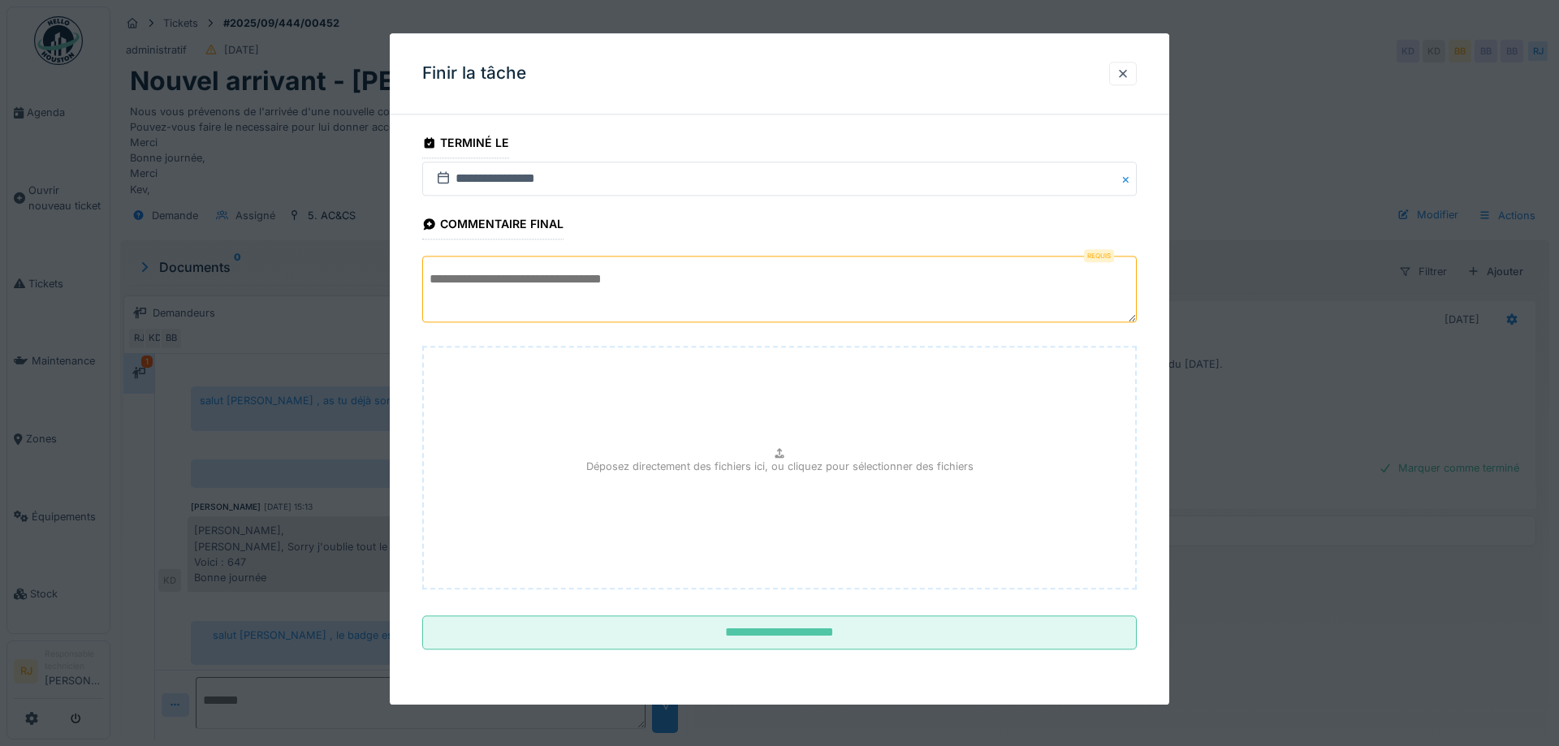
click at [733, 278] on textarea at bounding box center [779, 290] width 715 height 67
type textarea "**"
click at [996, 648] on fieldset "**********" at bounding box center [779, 394] width 715 height 535
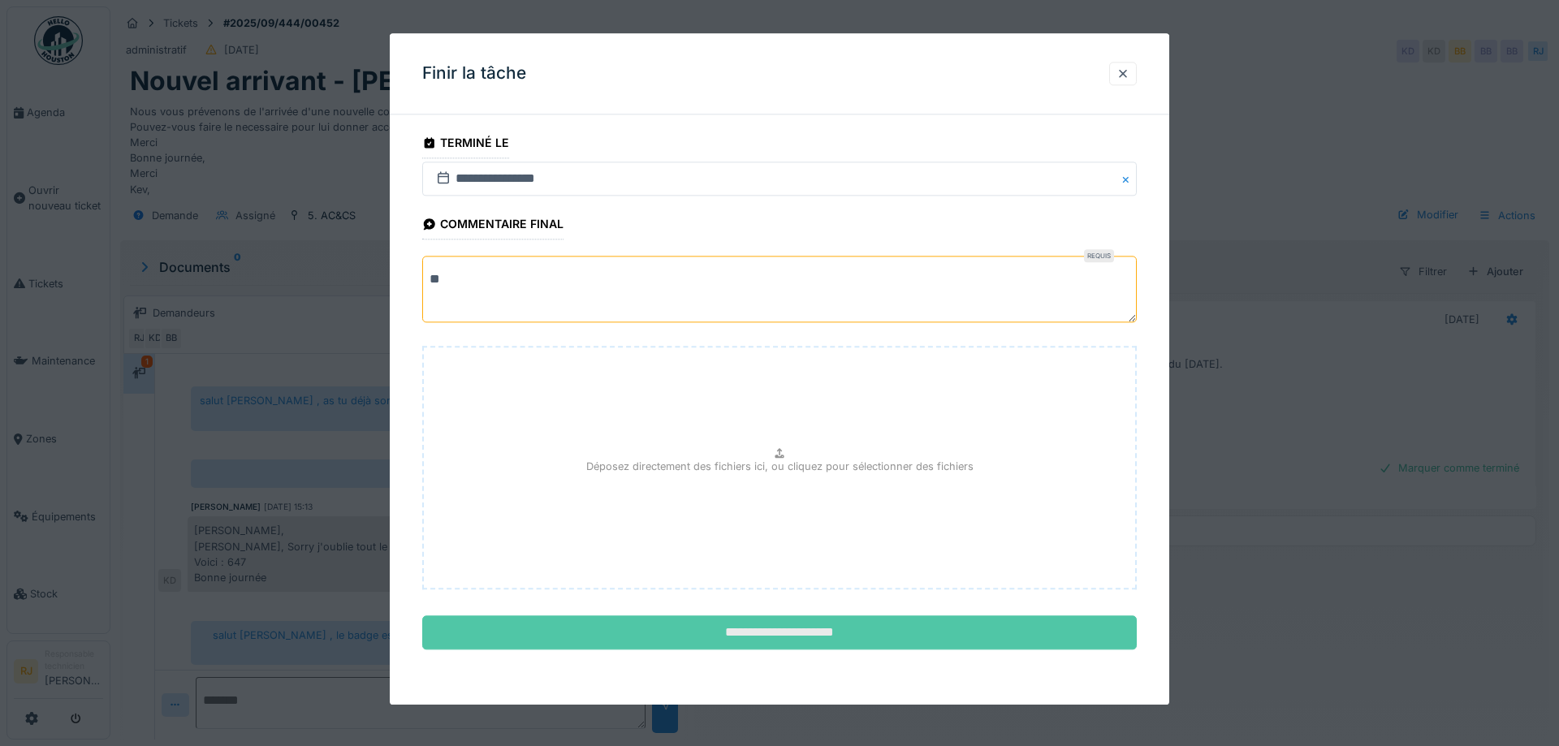
click at [1001, 634] on input "**********" at bounding box center [779, 633] width 715 height 34
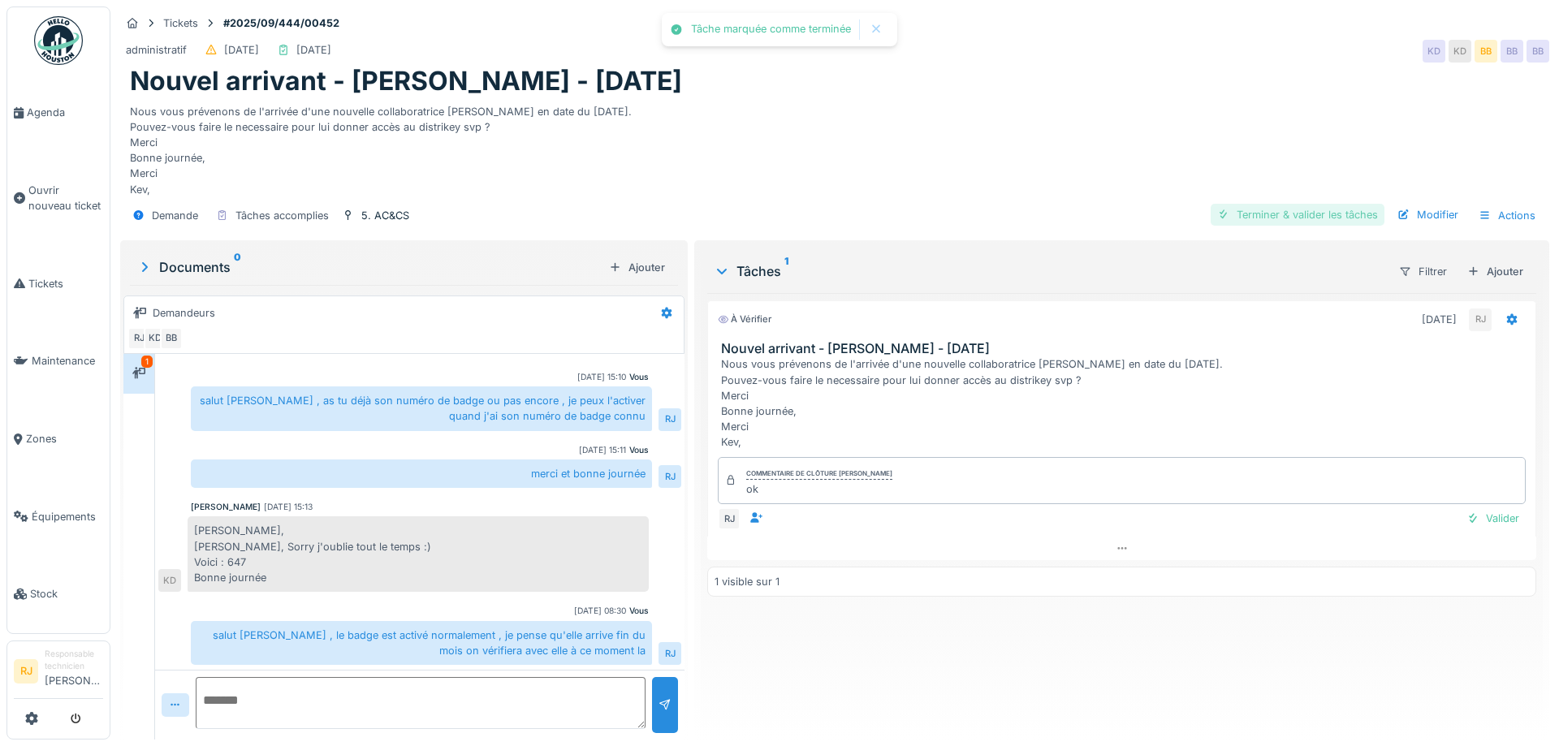
click at [1258, 214] on div "Terminer & valider les tâches" at bounding box center [1298, 215] width 174 height 22
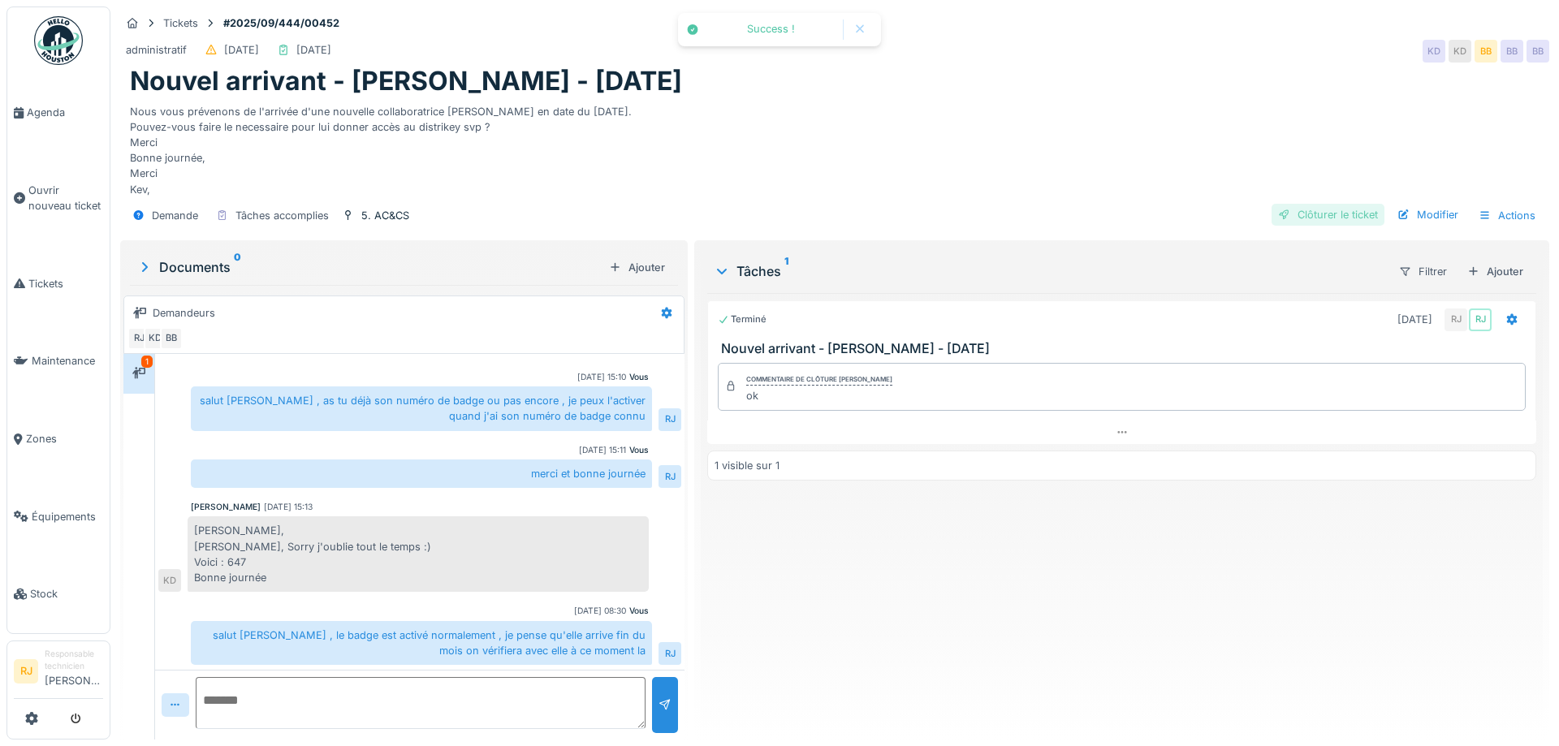
click at [1305, 208] on div "Clôturer le ticket" at bounding box center [1328, 215] width 113 height 22
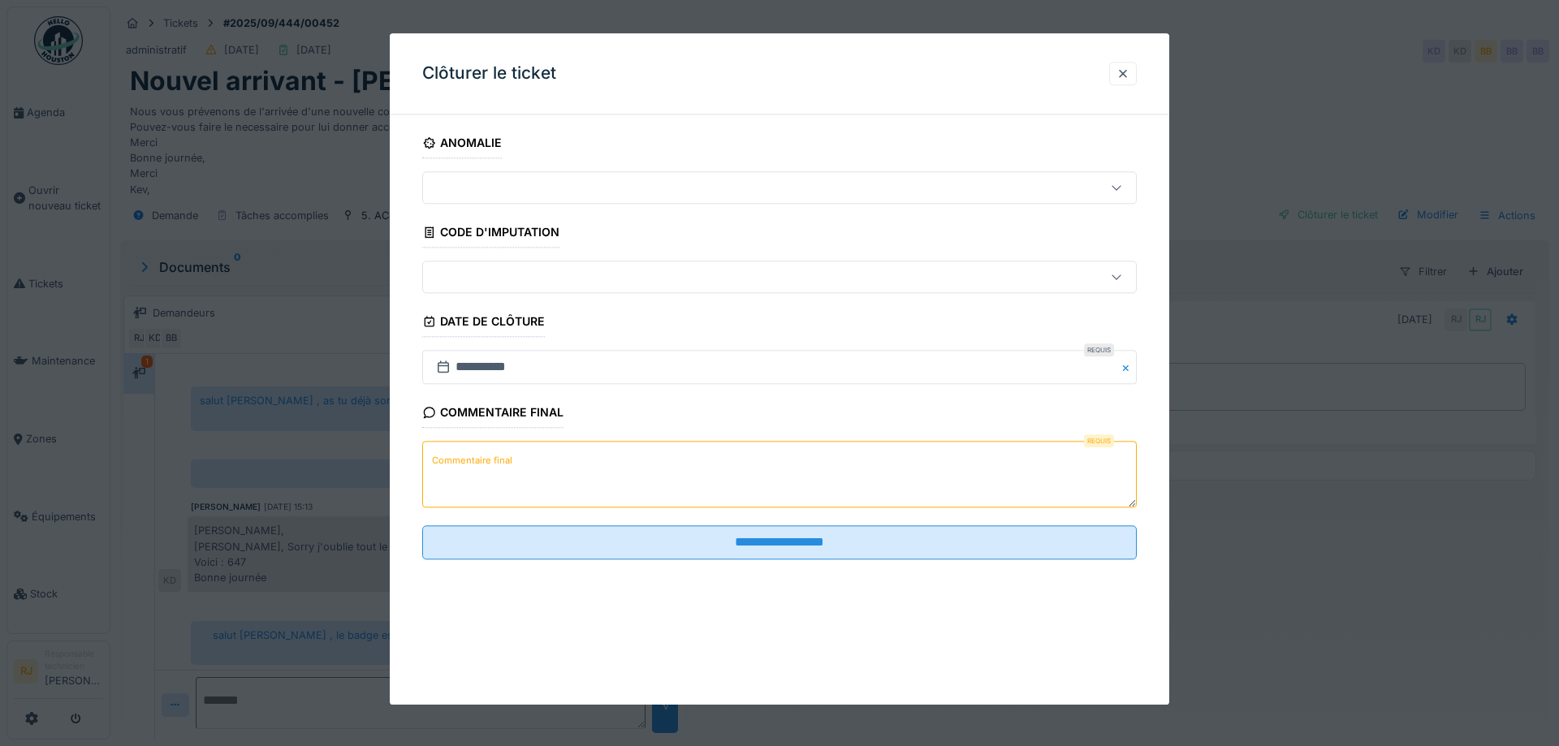
click at [638, 468] on textarea "Commentaire final" at bounding box center [779, 475] width 715 height 67
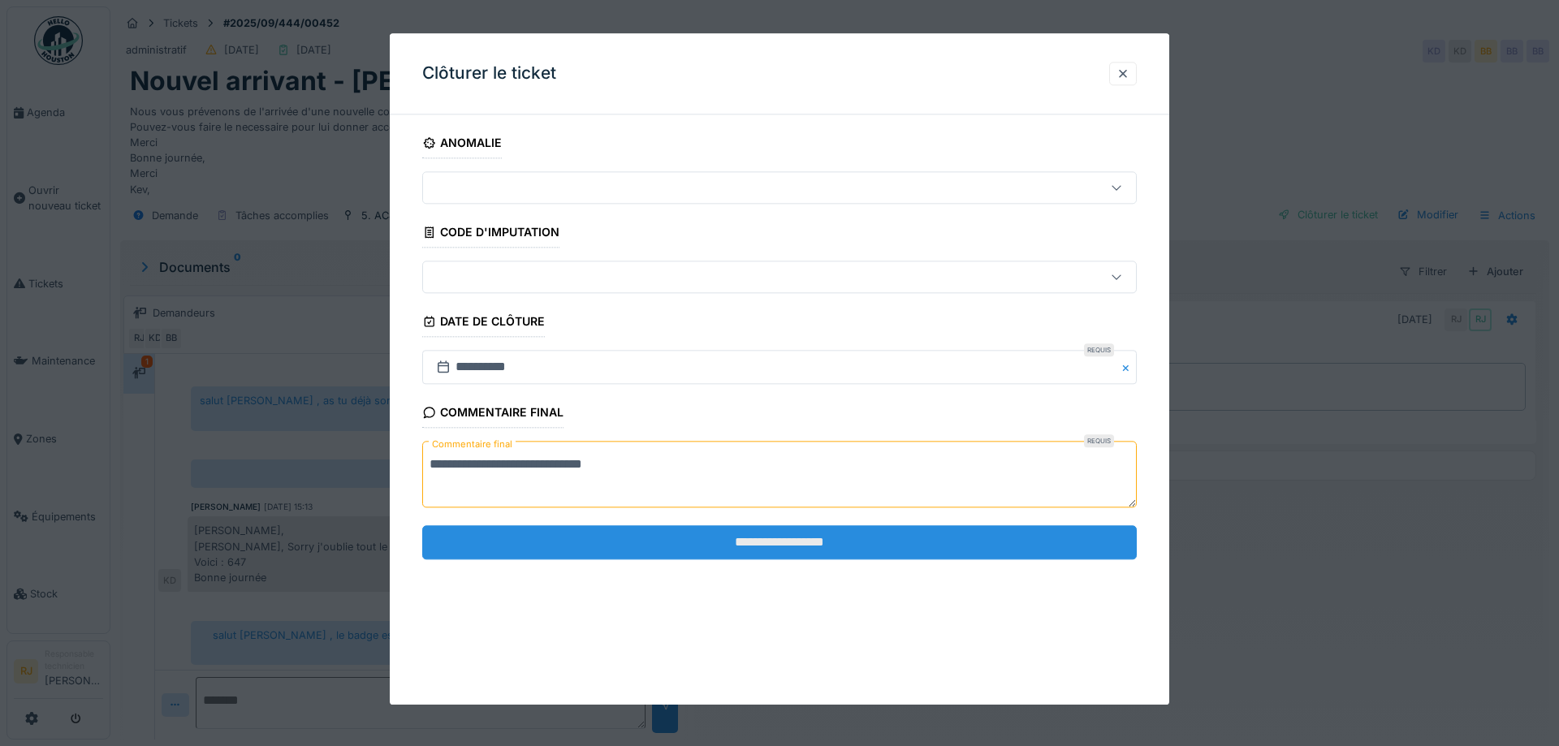
type textarea "**********"
click at [697, 536] on input "**********" at bounding box center [779, 542] width 715 height 34
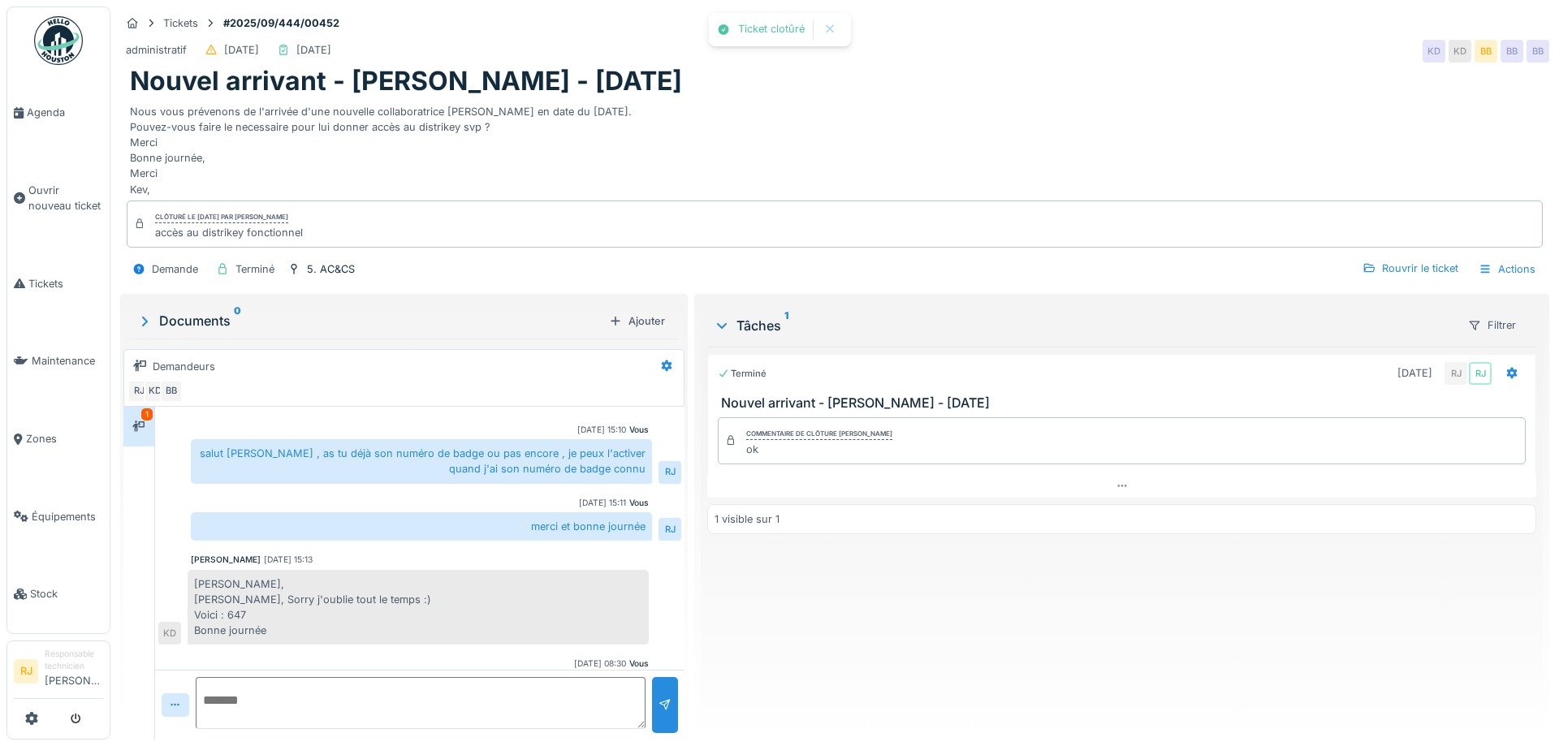
scroll to position [100, 0]
